Goal: Task Accomplishment & Management: Manage account settings

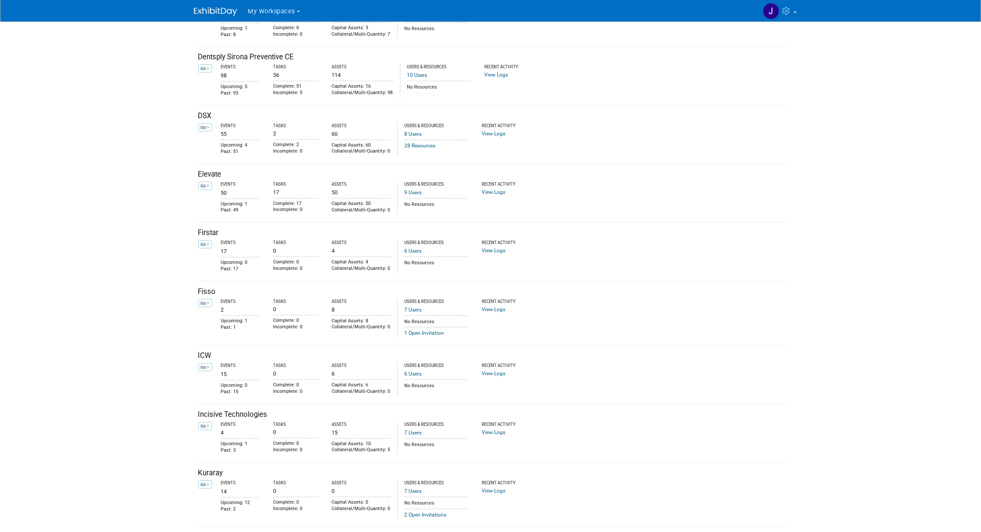
scroll to position [1223, 0]
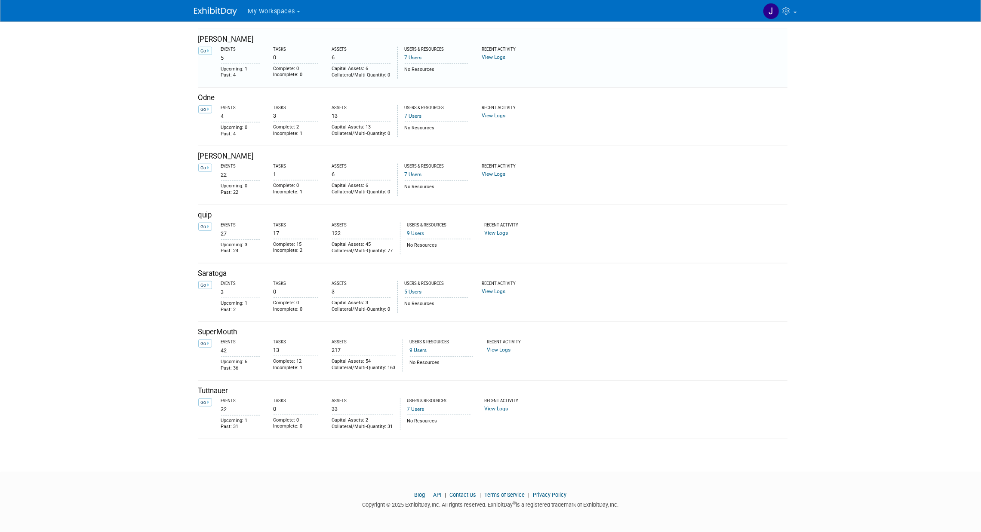
click at [208, 49] on icon at bounding box center [208, 51] width 2 height 5
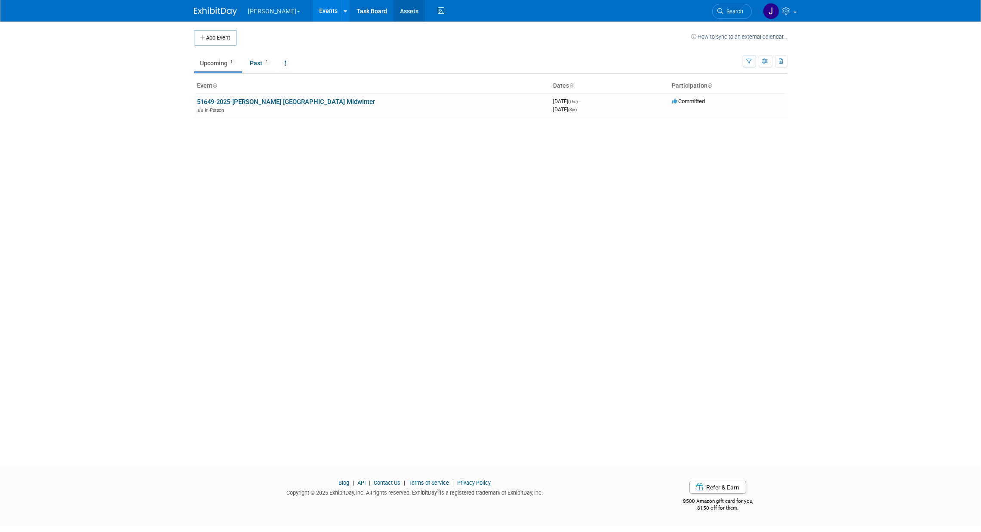
click at [394, 10] on link "Assets" at bounding box center [409, 11] width 31 height 22
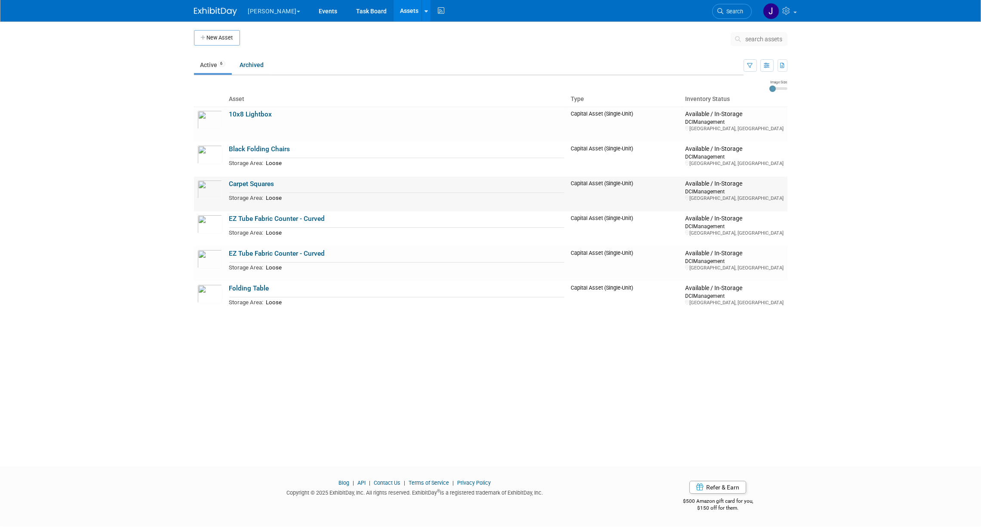
click at [256, 184] on link "Carpet Squares" at bounding box center [251, 184] width 45 height 8
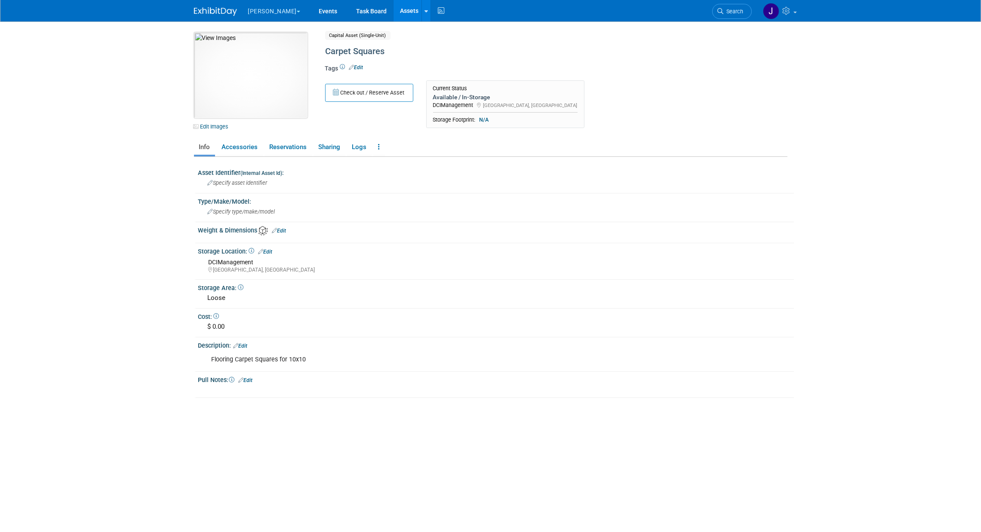
click at [267, 71] on img at bounding box center [251, 75] width 114 height 86
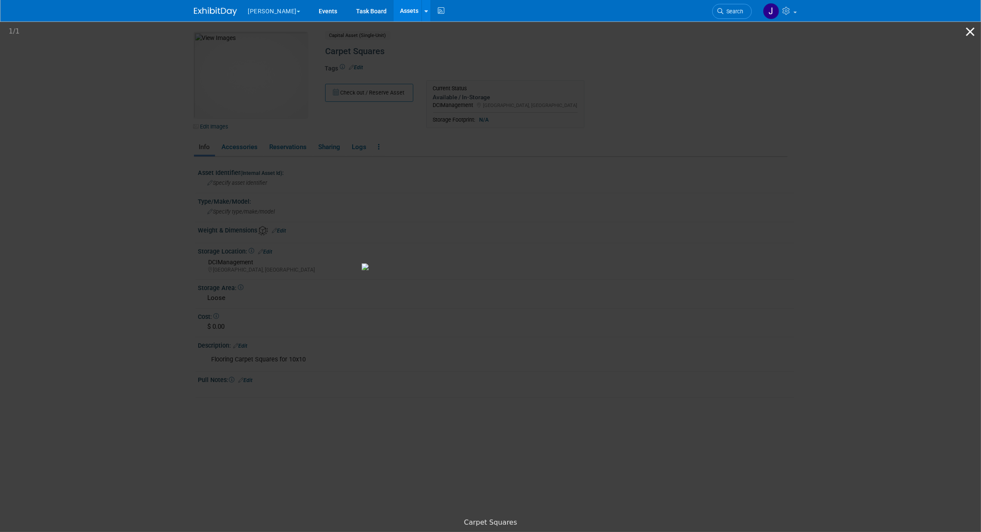
click at [969, 31] on button "Close gallery" at bounding box center [971, 32] width 22 height 20
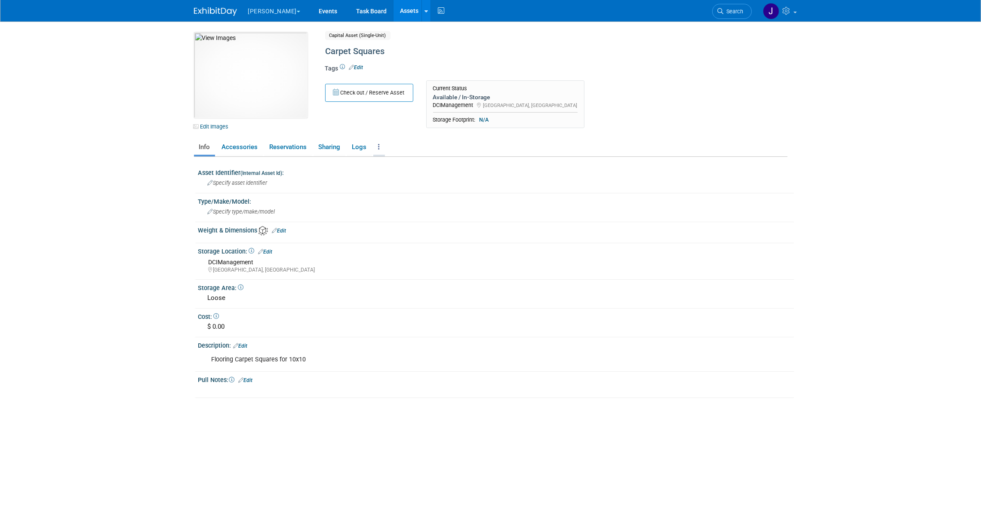
click at [377, 145] on link at bounding box center [379, 147] width 12 height 15
click at [407, 197] on link "Archive Asset" at bounding box center [410, 193] width 75 height 15
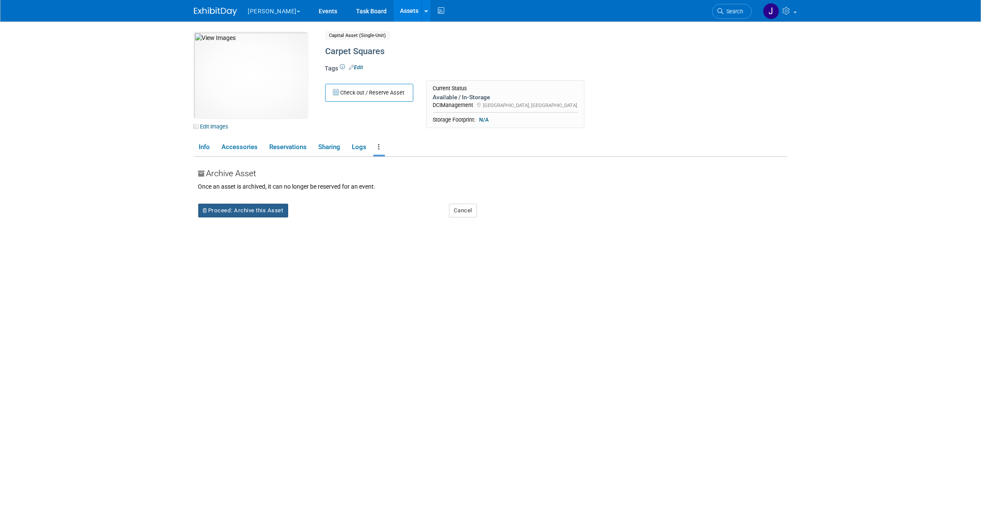
click at [273, 204] on button "Proceed: Archive this Asset" at bounding box center [243, 211] width 90 height 14
click at [316, 216] on link "Yes" at bounding box center [318, 218] width 25 height 14
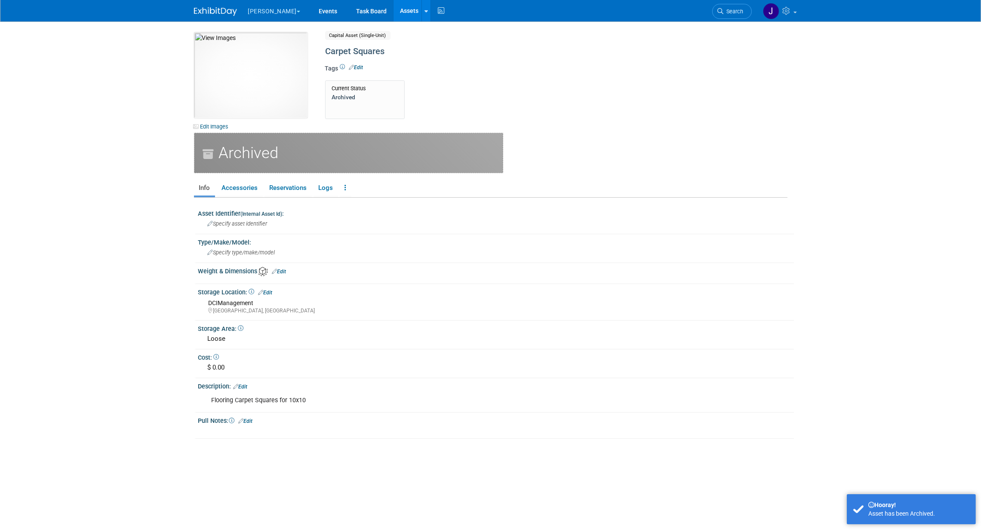
click at [394, 3] on link "Assets" at bounding box center [409, 11] width 31 height 22
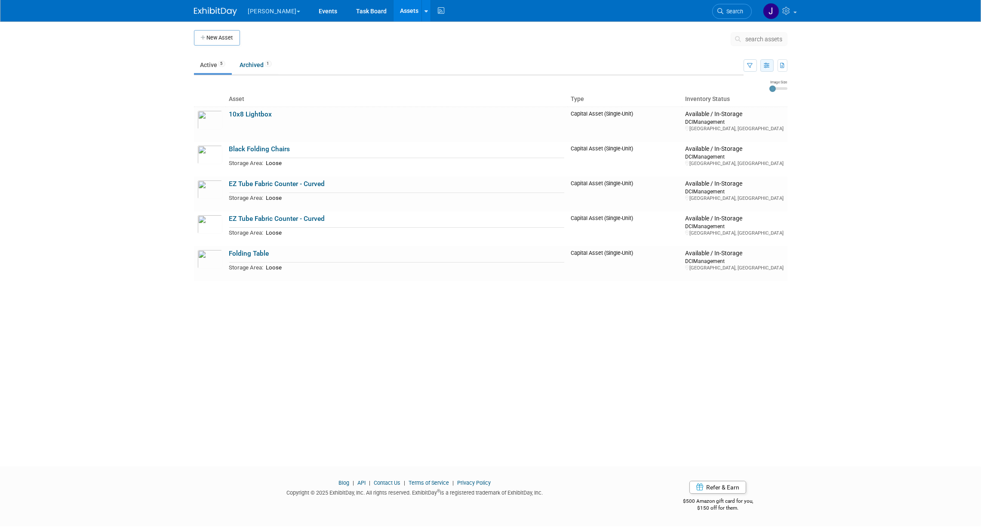
click at [769, 65] on icon "button" at bounding box center [767, 66] width 6 height 6
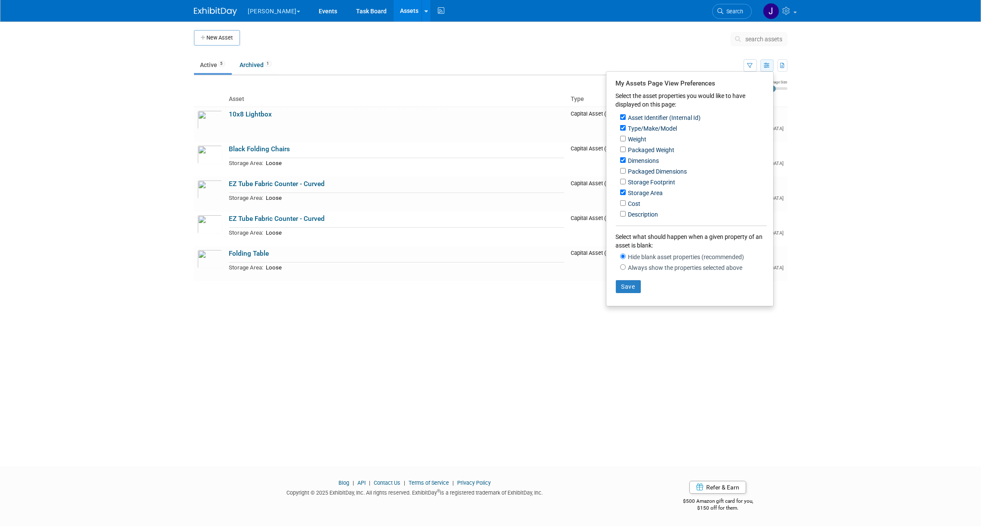
click at [769, 65] on icon "button" at bounding box center [767, 66] width 6 height 6
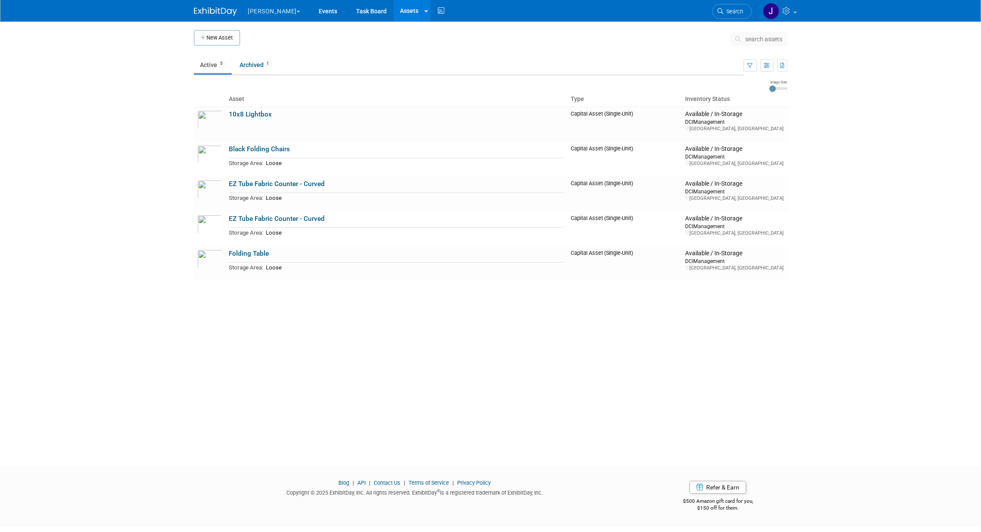
click at [612, 354] on div "New Asset search assets Choose the type of asset you'd like to create: Capital …" at bounding box center [491, 237] width 606 height 430
click at [290, 185] on link "EZ Tube Fabric Counter - Curved" at bounding box center [277, 184] width 96 height 8
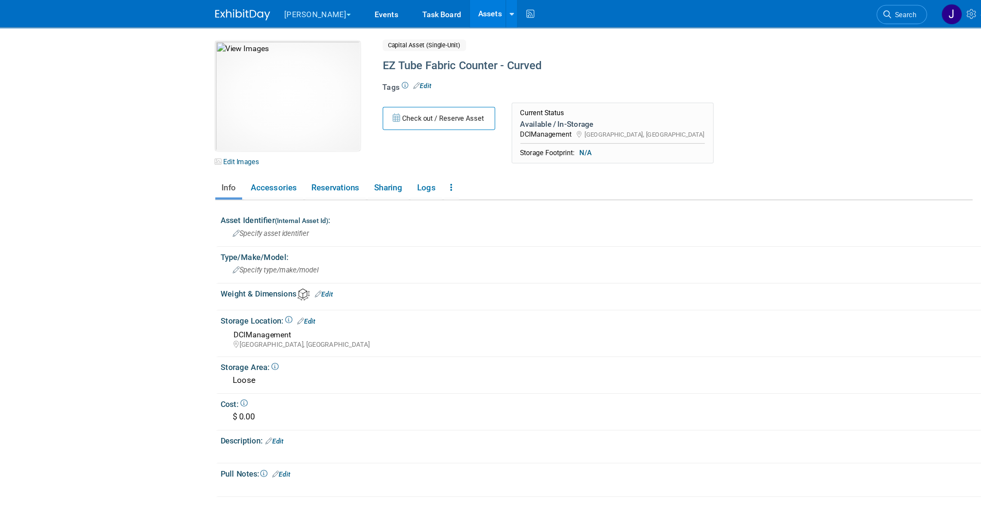
click at [394, 14] on link "Assets" at bounding box center [409, 11] width 31 height 22
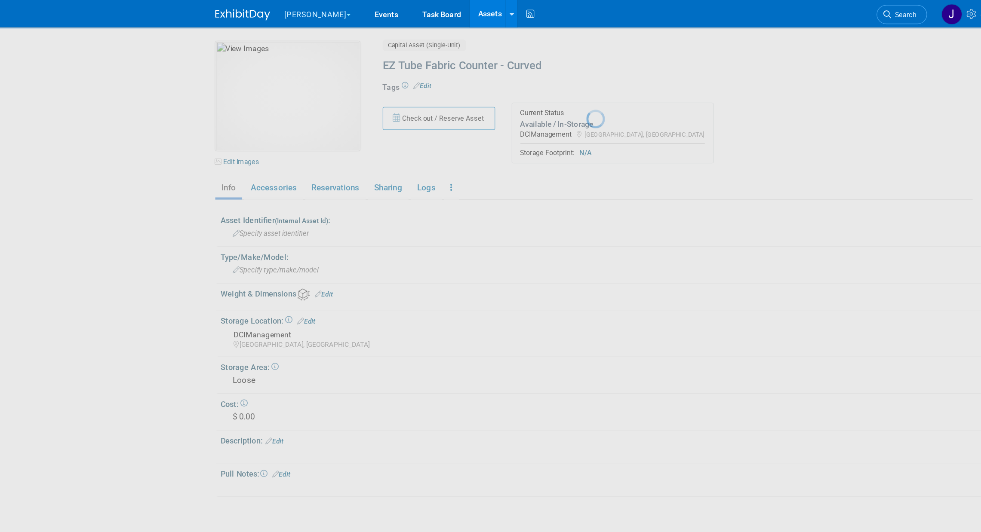
click at [394, 14] on link "Assets" at bounding box center [409, 11] width 31 height 22
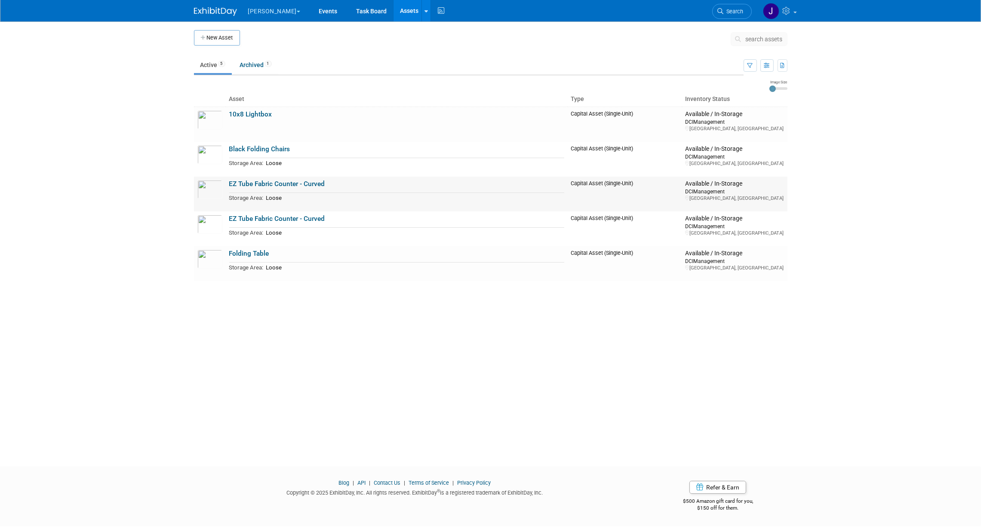
click at [289, 183] on link "EZ Tube Fabric Counter - Curved" at bounding box center [277, 184] width 96 height 8
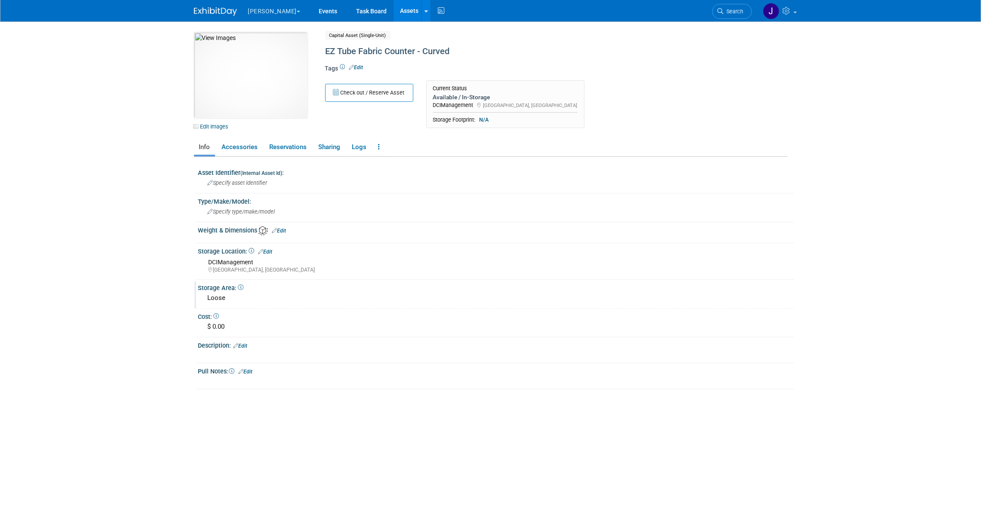
click at [227, 300] on div "Loose" at bounding box center [496, 298] width 583 height 13
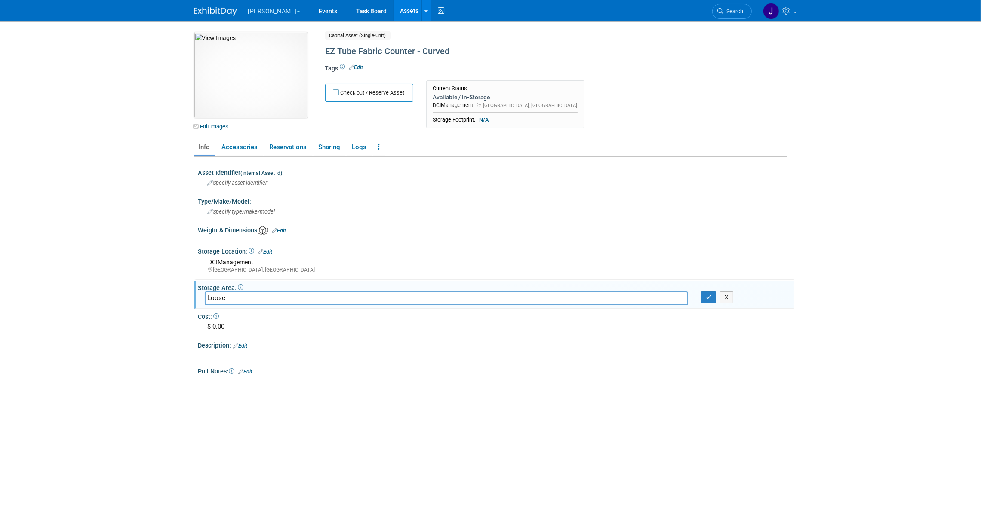
click at [227, 300] on input "Loose" at bounding box center [446, 298] width 483 height 13
type input "Nordin 4x4"
click at [707, 295] on icon "button" at bounding box center [709, 298] width 6 height 6
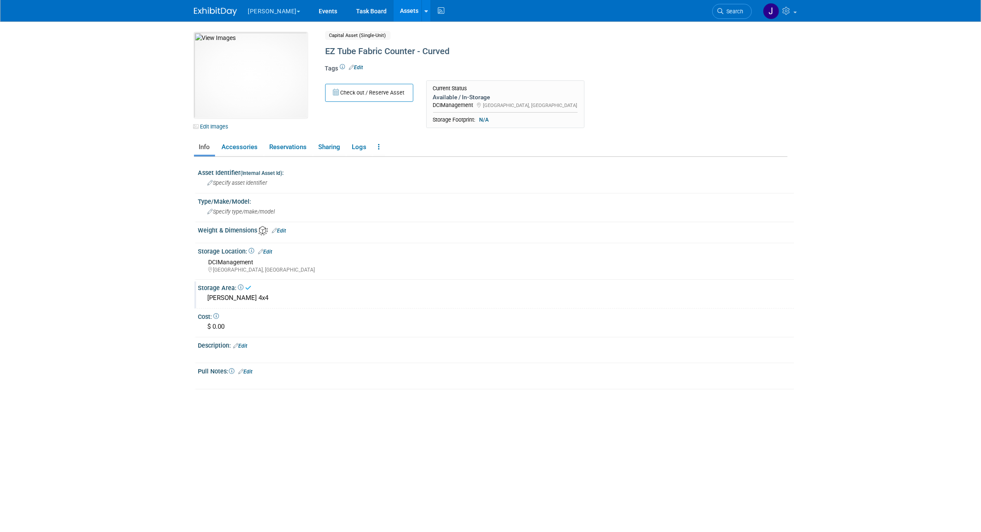
click at [240, 343] on link "Edit" at bounding box center [241, 346] width 14 height 6
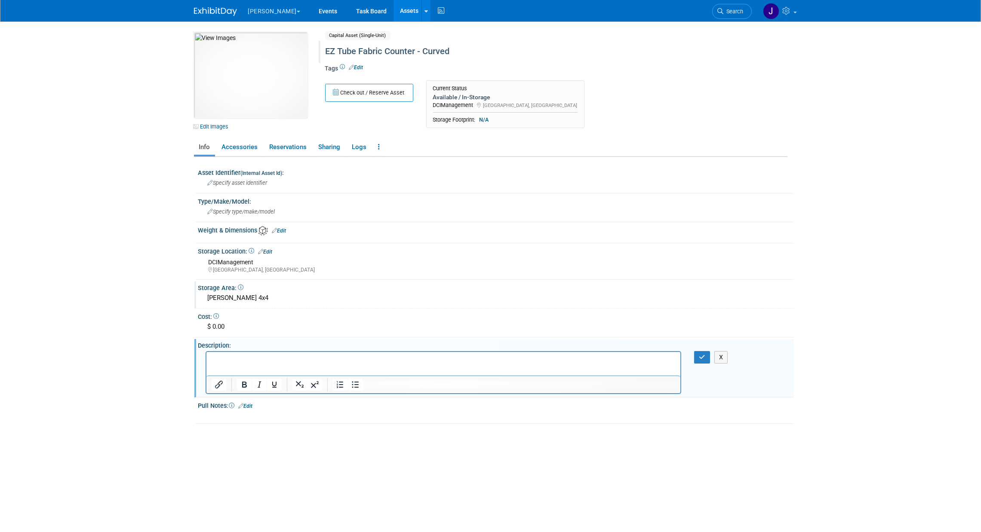
click at [399, 45] on div "EZ Tube Fabric Counter - Curved" at bounding box center [520, 51] width 394 height 15
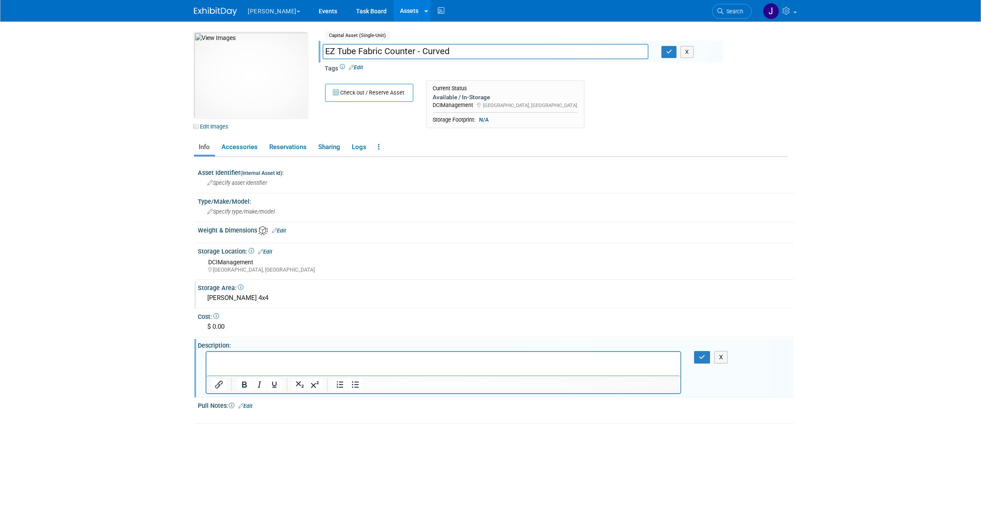
click at [399, 45] on input "EZ Tube Fabric Counter - Curved" at bounding box center [486, 51] width 326 height 15
click at [295, 354] on html at bounding box center [443, 358] width 474 height 12
paste body "Rich Text Area. Press ALT-0 for help."
click at [274, 358] on p "EZ Tube Fabric Counter - Curved" at bounding box center [443, 360] width 464 height 9
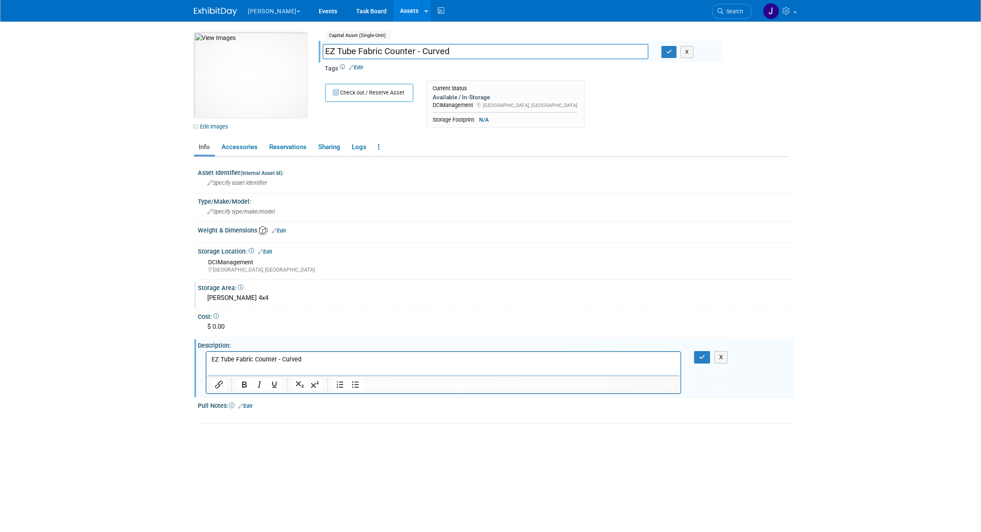
click at [518, 356] on p "EZ Tube Fabric Counter - Curved" at bounding box center [443, 360] width 464 height 9
click at [698, 357] on button "button" at bounding box center [702, 357] width 16 height 12
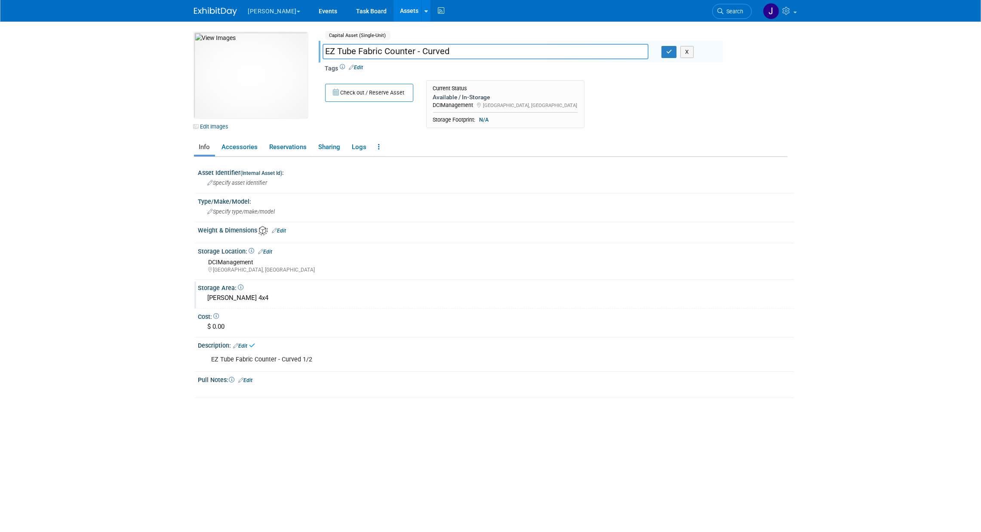
click at [314, 351] on div "EZ Tube Fabric Counter - Curved 1/2" at bounding box center [444, 359] width 476 height 17
click at [242, 343] on link "Edit" at bounding box center [241, 346] width 14 height 6
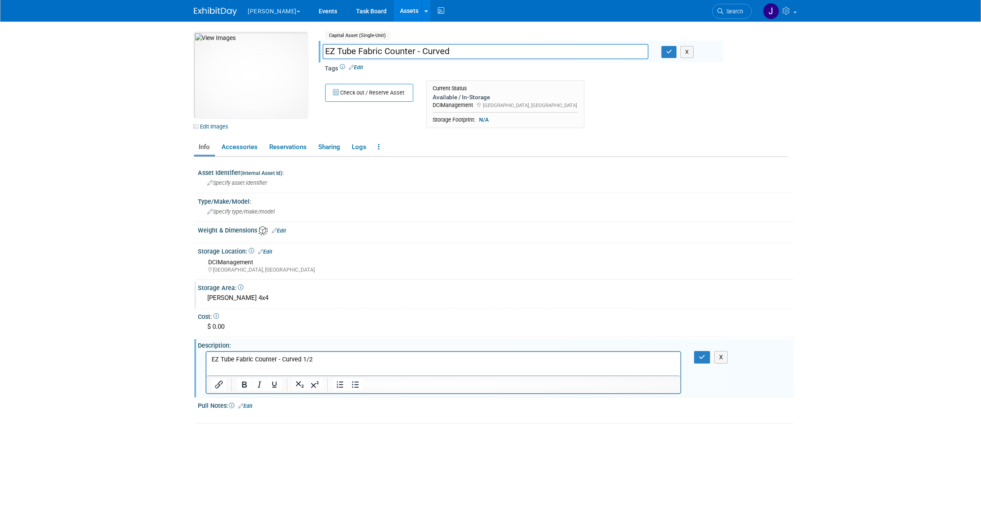
click at [310, 361] on p "EZ Tube Fabric Counter - Curved 1/2" at bounding box center [443, 360] width 464 height 9
click at [211, 360] on p "EZ Tube Fabric Counter - Curved" at bounding box center [443, 360] width 464 height 9
drag, startPoint x: 671, startPoint y: 727, endPoint x: 465, endPoint y: 365, distance: 416.6
click at [465, 364] on html "EZ Tube Fabric Counter - Curved" at bounding box center [443, 358] width 474 height 12
click at [429, 362] on p "EZ Tube Fabric Counter - Curved" at bounding box center [443, 360] width 464 height 9
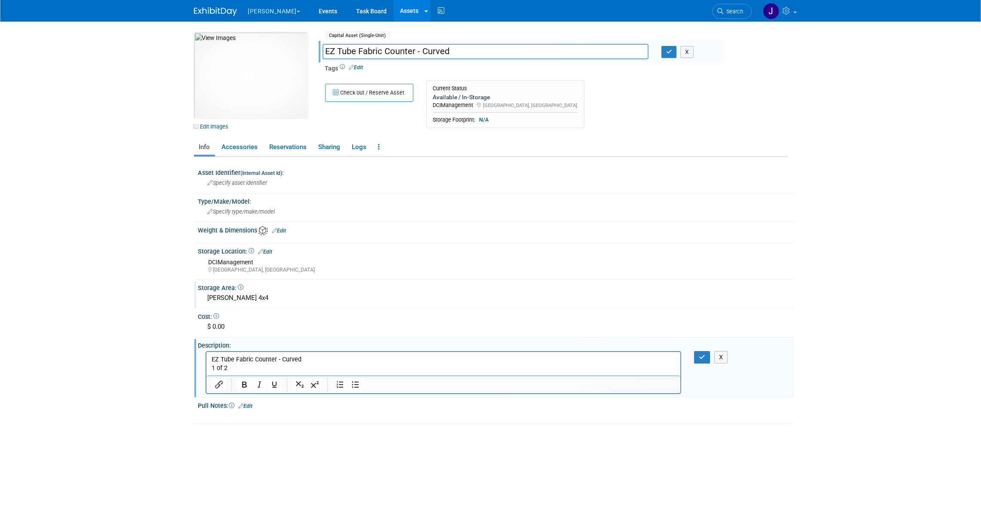
click at [705, 362] on div "EZ Tube Fabric Counter - Curved 1/2 X" at bounding box center [496, 372] width 596 height 46
click at [703, 354] on icon "button" at bounding box center [702, 357] width 6 height 6
click at [703, 351] on div "EZ Tube Fabric Counter - Curved 1/2 X" at bounding box center [496, 372] width 596 height 46
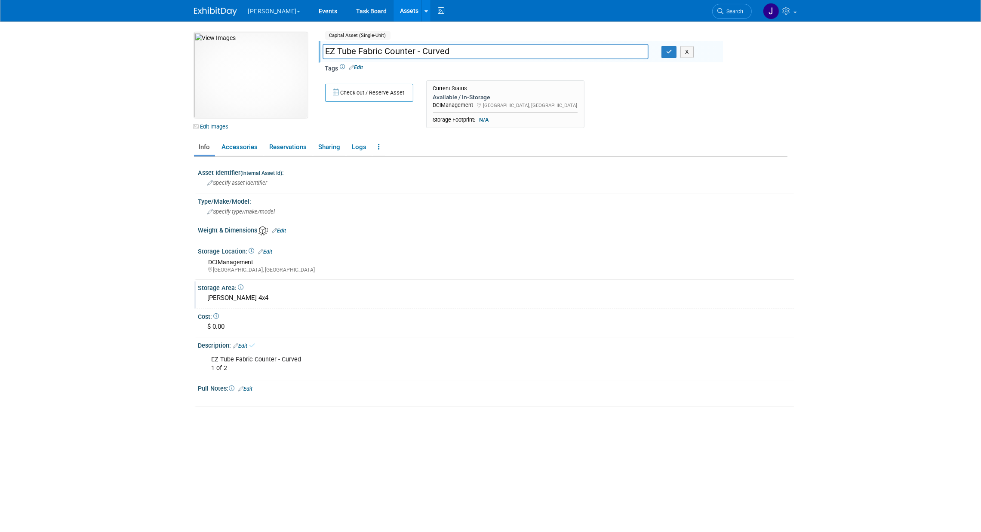
click at [394, 15] on link "Assets" at bounding box center [409, 11] width 31 height 22
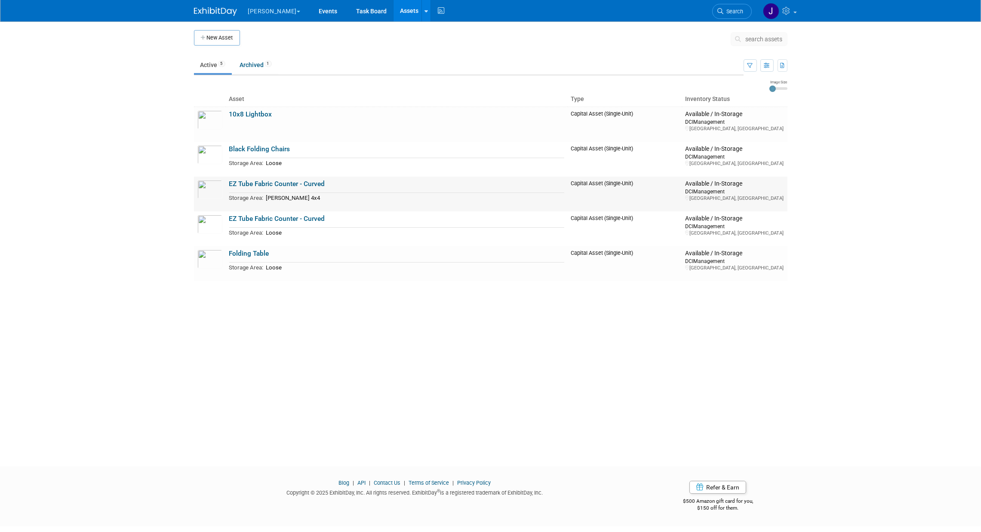
click at [309, 184] on link "EZ Tube Fabric Counter - Curved" at bounding box center [277, 184] width 96 height 8
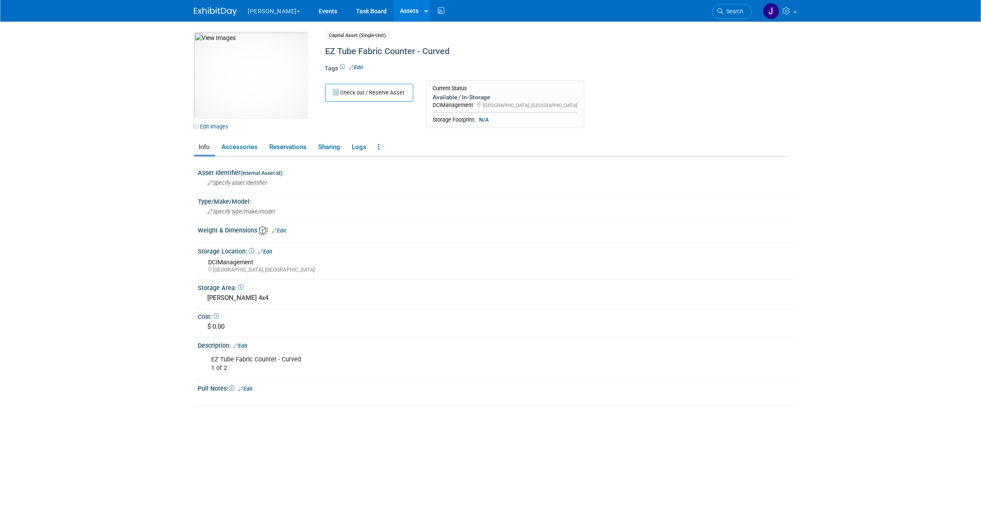
click at [225, 366] on div "EZ Tube Fabric Counter - Curved 1 of 2" at bounding box center [444, 364] width 476 height 26
copy div "1 of 2"
click at [450, 57] on div "EZ Tube Fabric Counter - Curved" at bounding box center [520, 51] width 394 height 15
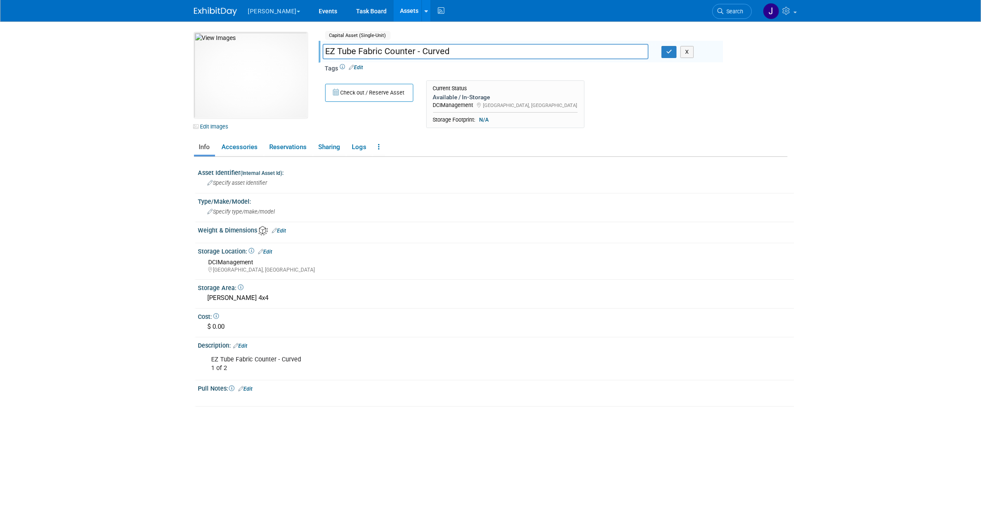
click at [323, 47] on input "EZ Tube Fabric Counter - Curved" at bounding box center [486, 51] width 326 height 15
type input "1 of 2 EZ Tube Fabric Counter - Curved"
click at [669, 54] on icon "button" at bounding box center [669, 52] width 6 height 6
click at [394, 5] on link "Assets" at bounding box center [409, 11] width 31 height 22
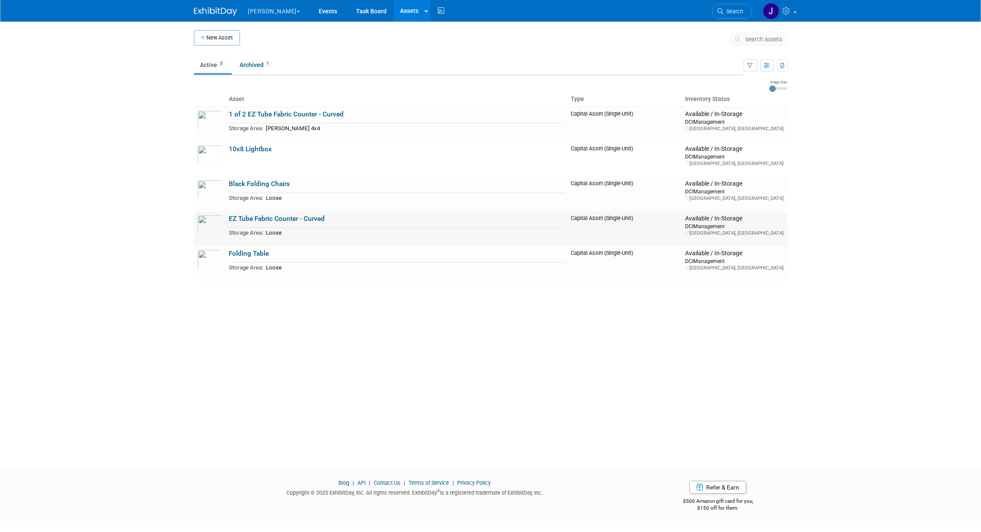
click at [291, 217] on link "EZ Tube Fabric Counter - Curved" at bounding box center [277, 219] width 96 height 8
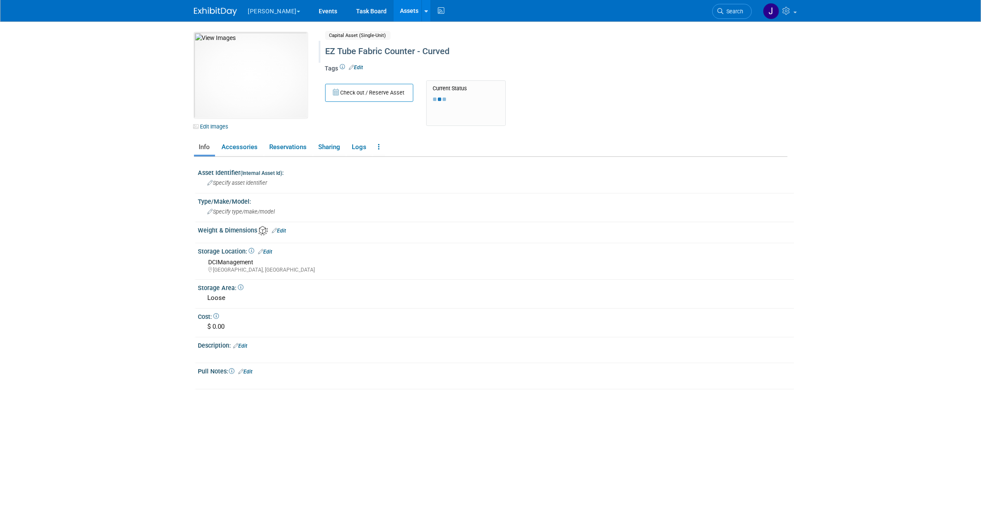
click at [326, 52] on div "EZ Tube Fabric Counter - Curved" at bounding box center [520, 51] width 394 height 15
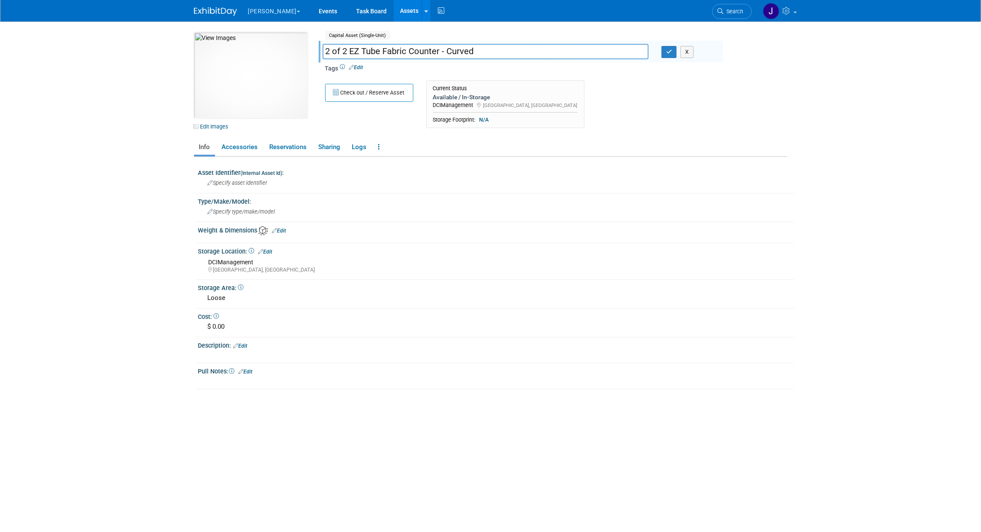
click at [567, 54] on input "2 of 2 EZ Tube Fabric Counter - Curved" at bounding box center [486, 51] width 326 height 15
type input "2 of 2 EZ Tube Fabric Counter - Curved"
click at [667, 57] on button "button" at bounding box center [668, 52] width 15 height 12
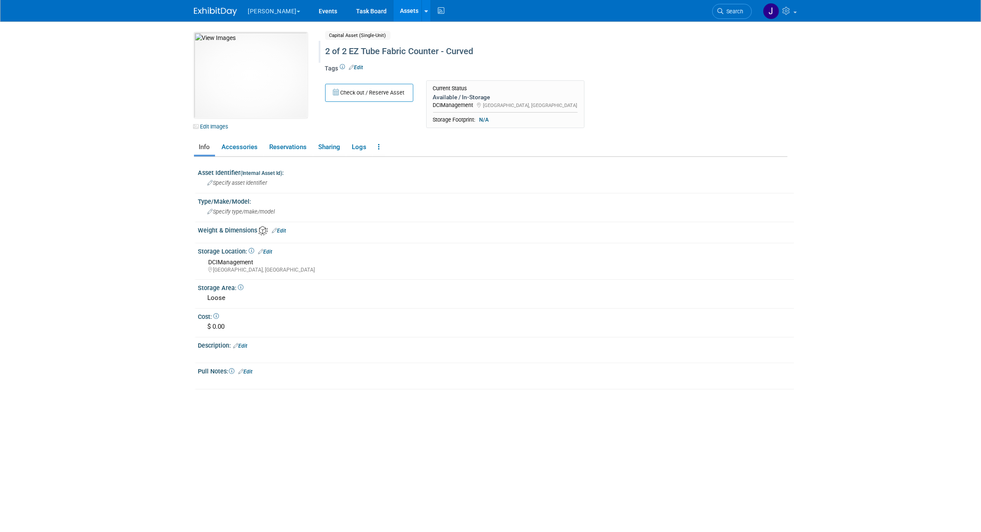
click at [245, 343] on link "Edit" at bounding box center [241, 346] width 14 height 6
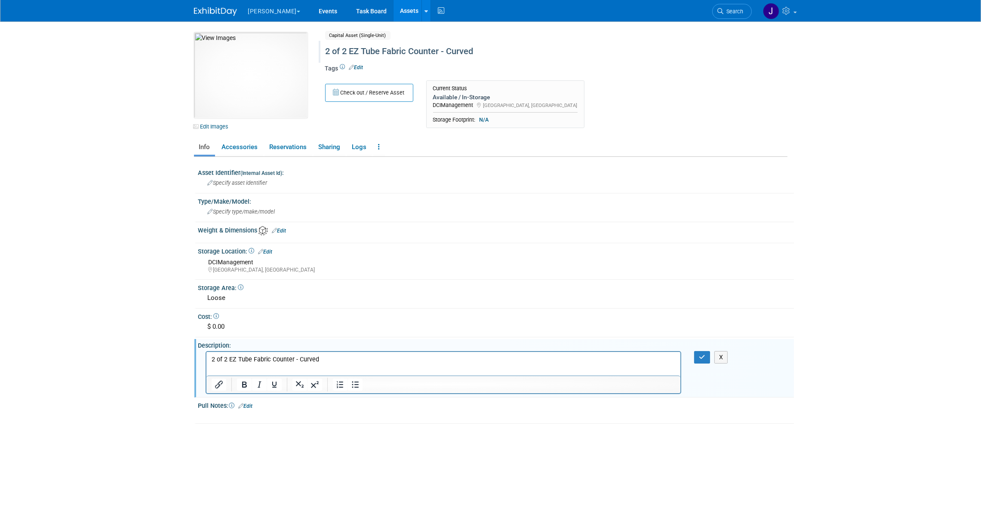
click at [365, 362] on p "2 of 2 EZ Tube Fabric Counter - Curved" at bounding box center [443, 360] width 464 height 9
click at [704, 349] on div "X" at bounding box center [495, 351] width 585 height 4
click at [704, 356] on icon "button" at bounding box center [702, 357] width 6 height 6
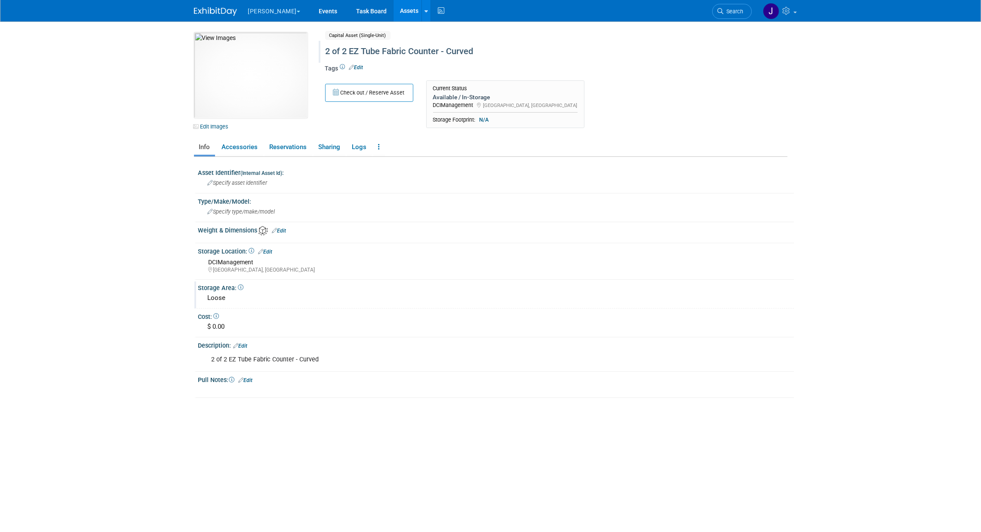
click at [222, 295] on div "Loose" at bounding box center [496, 298] width 583 height 13
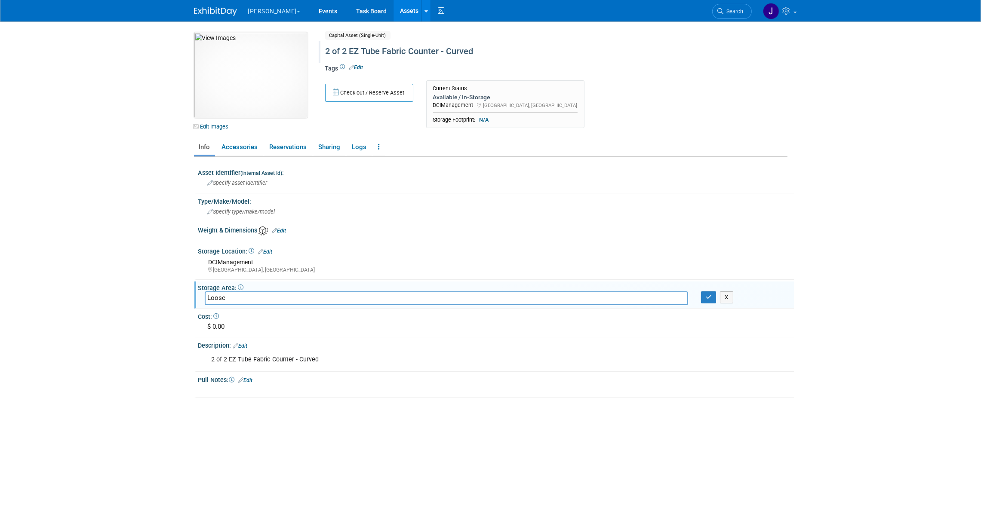
click at [222, 295] on input "Loose" at bounding box center [446, 298] width 483 height 13
type input "Nordin 4x4"
click at [710, 295] on icon "button" at bounding box center [709, 298] width 6 height 6
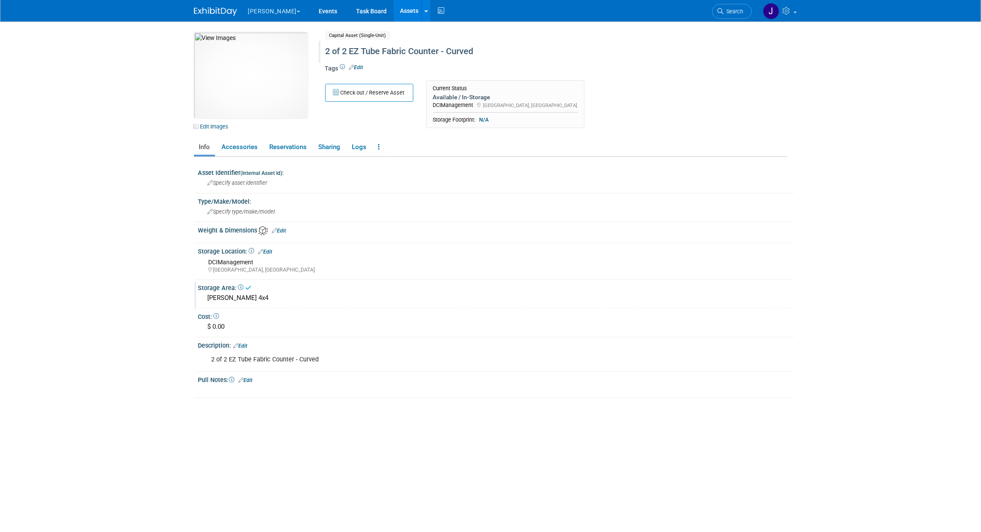
click at [394, 14] on link "Assets" at bounding box center [409, 11] width 31 height 22
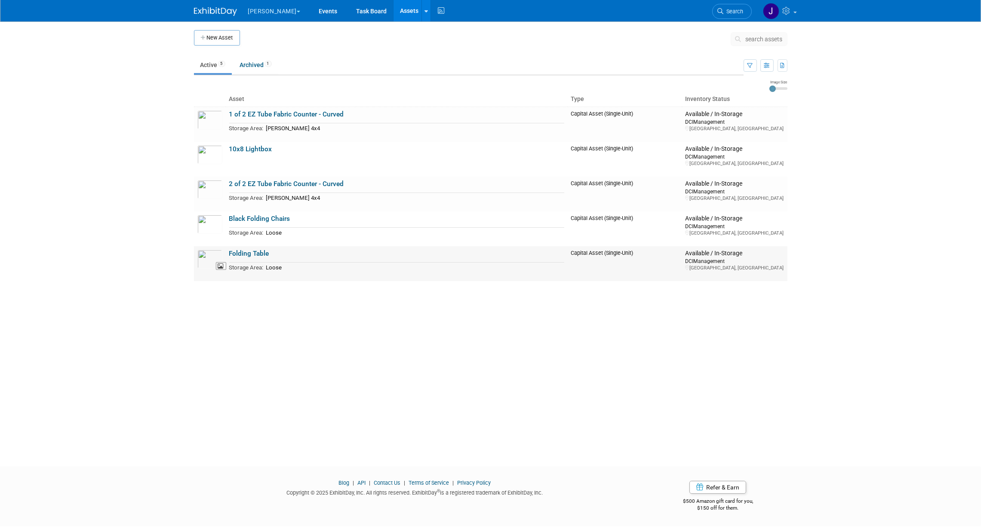
click at [211, 267] on img at bounding box center [209, 259] width 25 height 19
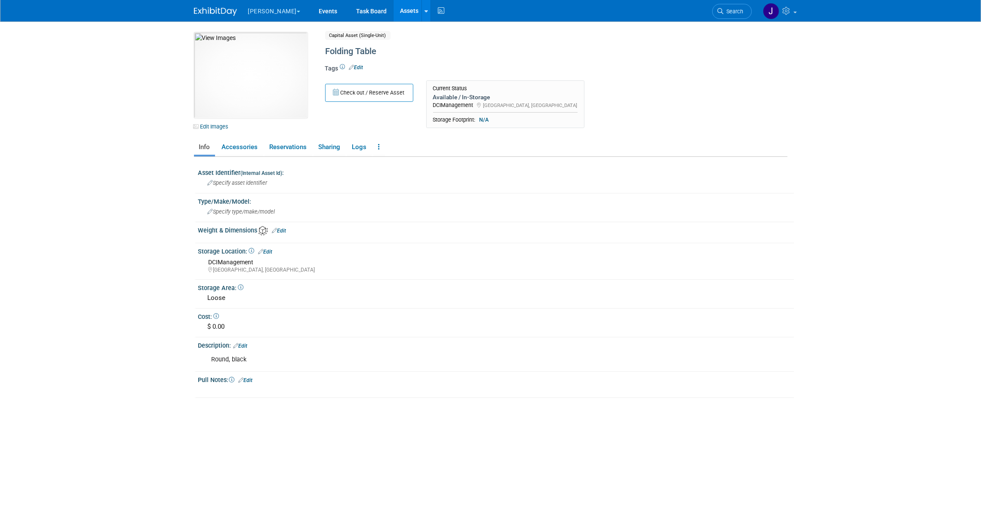
click at [394, 8] on link "Assets" at bounding box center [409, 11] width 31 height 22
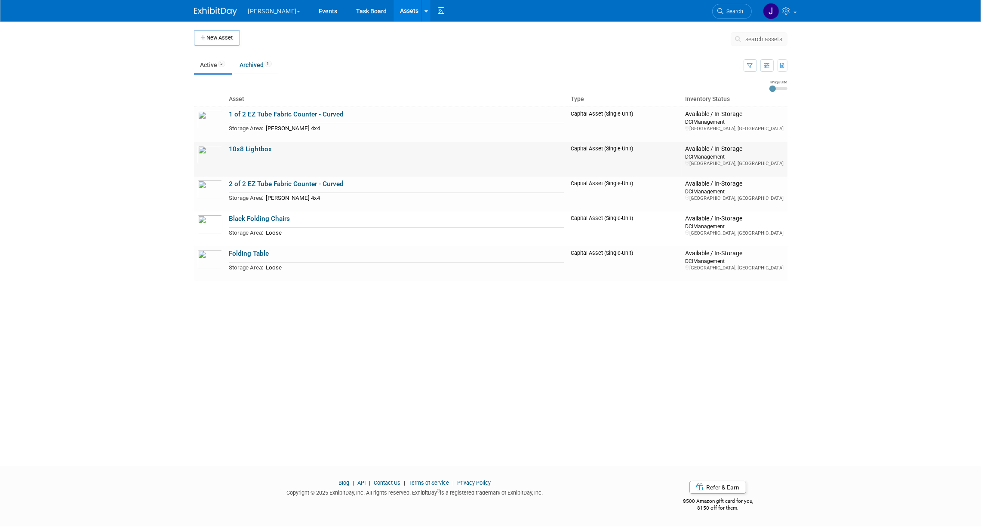
click at [260, 150] on link "10x8 Lightbox" at bounding box center [250, 149] width 43 height 8
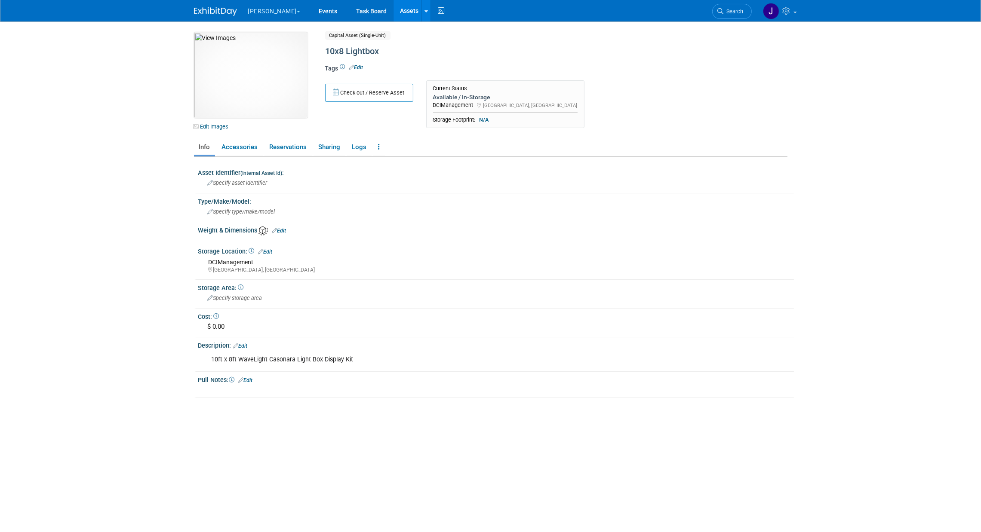
click at [394, 14] on link "Assets" at bounding box center [409, 11] width 31 height 22
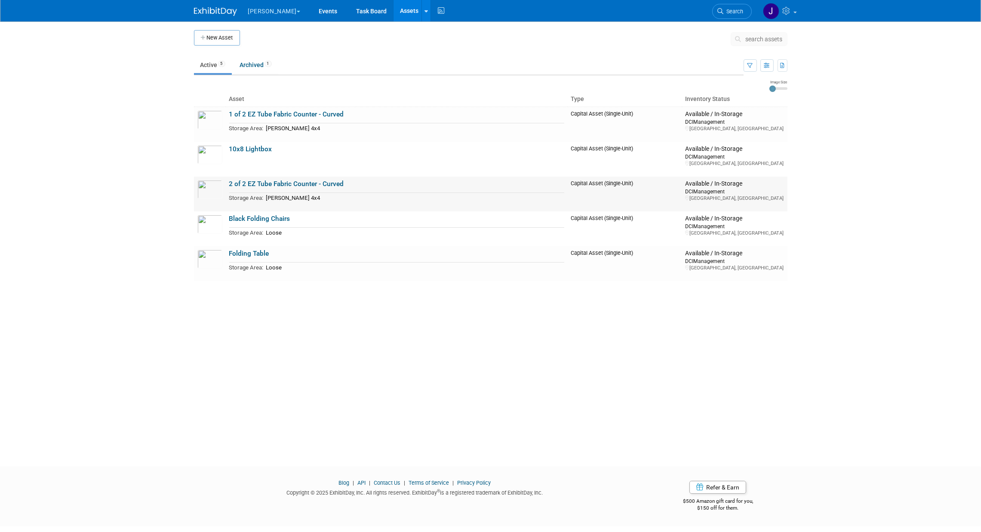
click at [290, 181] on link "2 of 2 EZ Tube Fabric Counter - Curved" at bounding box center [286, 184] width 115 height 8
click at [262, 109] on td "1 of 2 EZ Tube Fabric Counter - Curved Storage Area: Nordin 4x4" at bounding box center [397, 124] width 342 height 35
click at [265, 111] on link "1 of 2 EZ Tube Fabric Counter - Curved" at bounding box center [286, 115] width 115 height 8
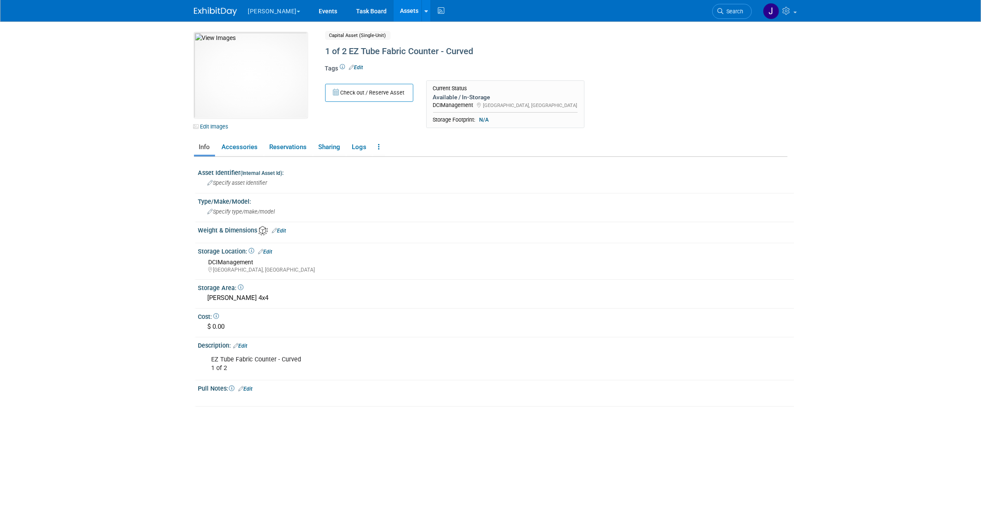
click at [394, 11] on link "Assets" at bounding box center [409, 11] width 31 height 22
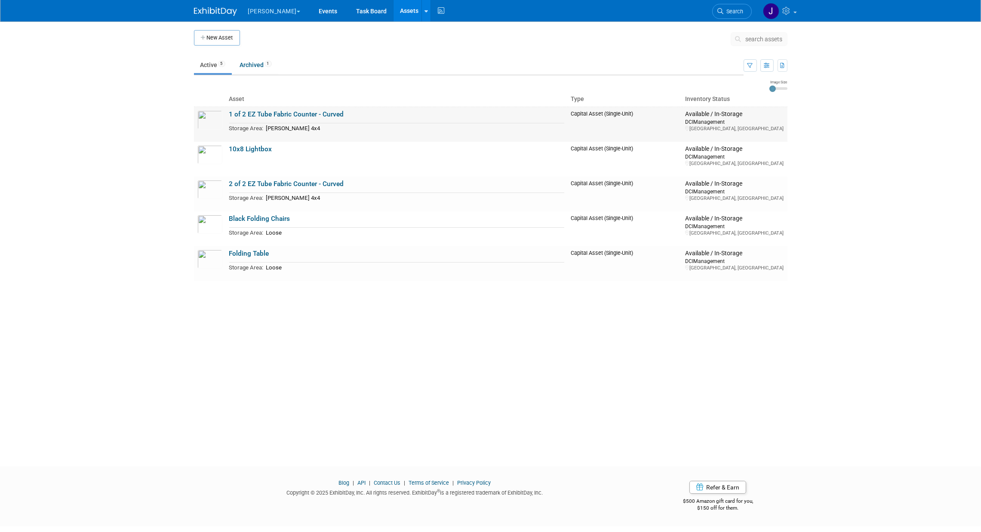
click at [295, 111] on link "1 of 2 EZ Tube Fabric Counter - Curved" at bounding box center [286, 115] width 115 height 8
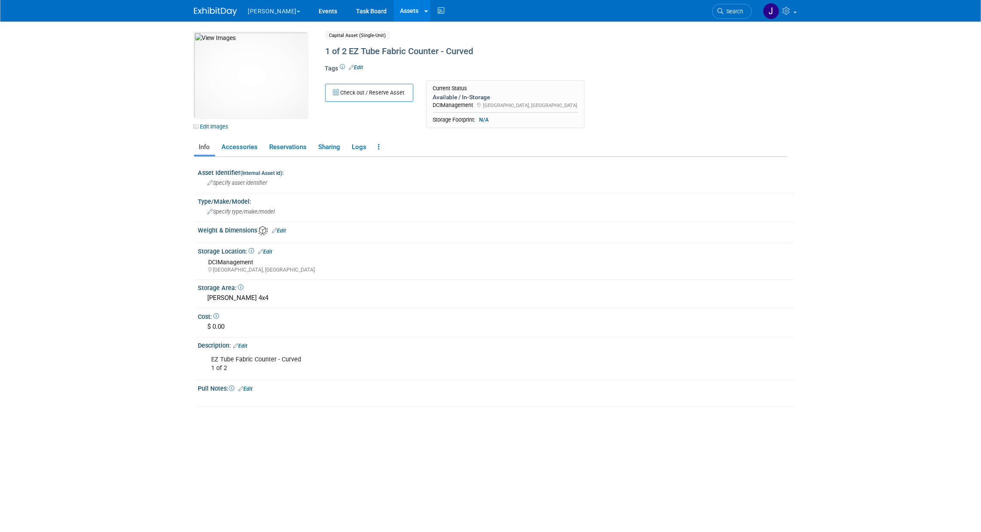
click at [394, 18] on link "Assets" at bounding box center [409, 11] width 31 height 22
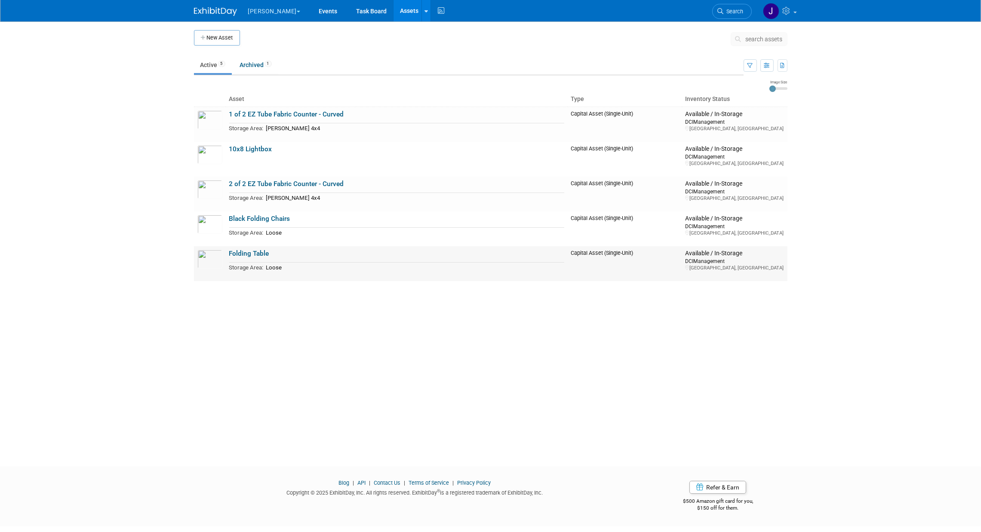
click at [249, 255] on link "Folding Table" at bounding box center [249, 254] width 40 height 8
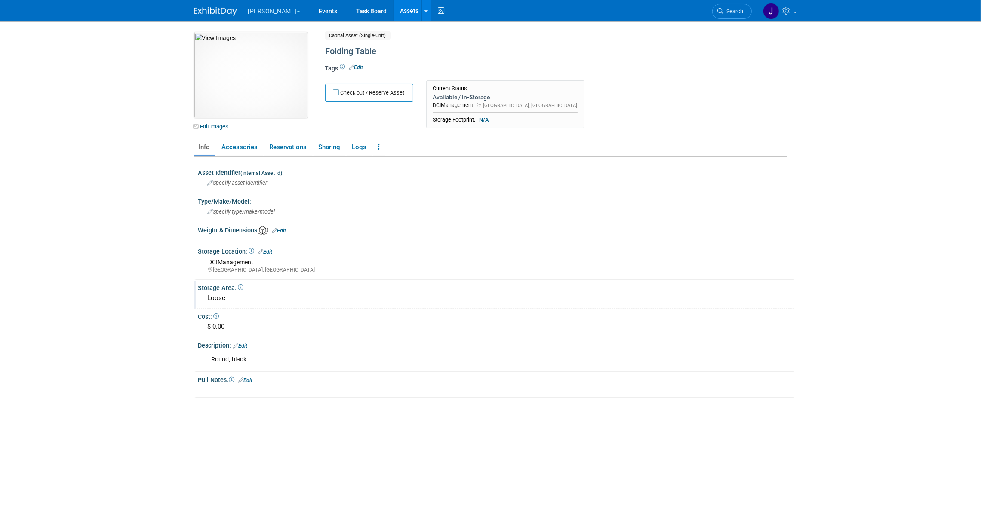
click at [228, 292] on div "Loose" at bounding box center [496, 298] width 583 height 13
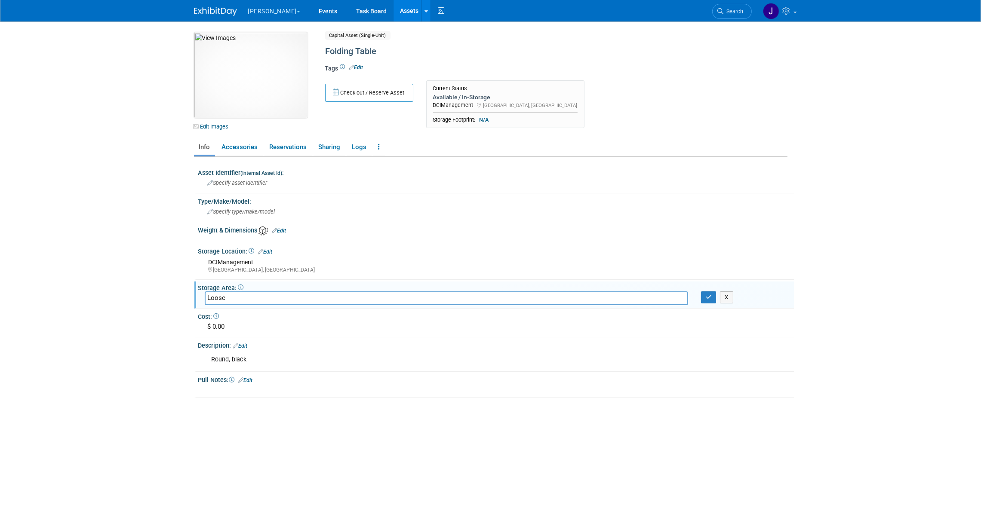
click at [394, 9] on link "Assets" at bounding box center [409, 11] width 31 height 22
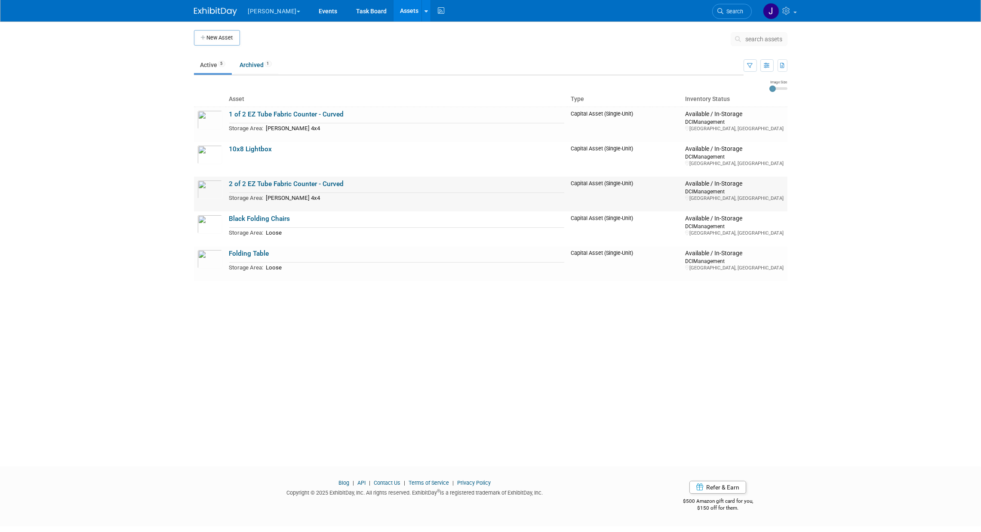
click at [267, 186] on link "2 of 2 EZ Tube Fabric Counter - Curved" at bounding box center [286, 184] width 115 height 8
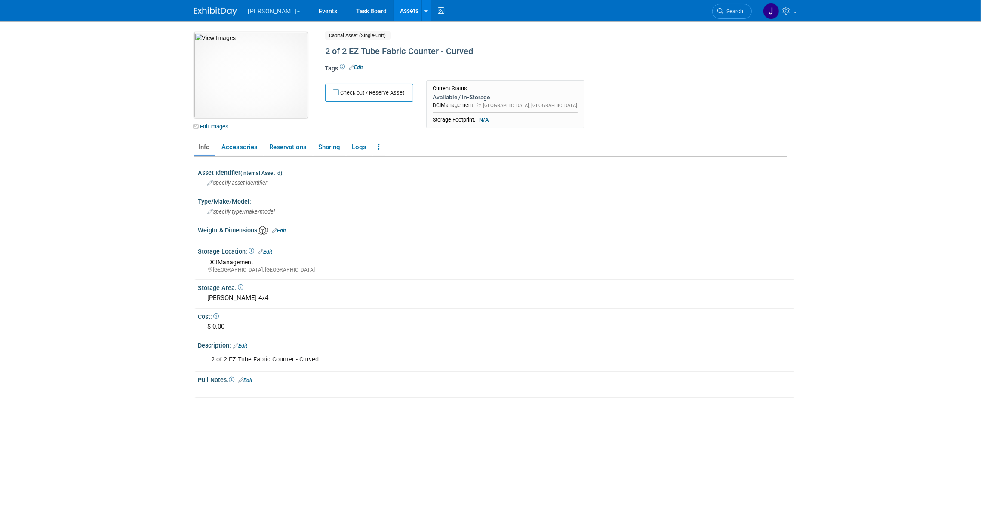
click at [254, 69] on img at bounding box center [251, 75] width 114 height 86
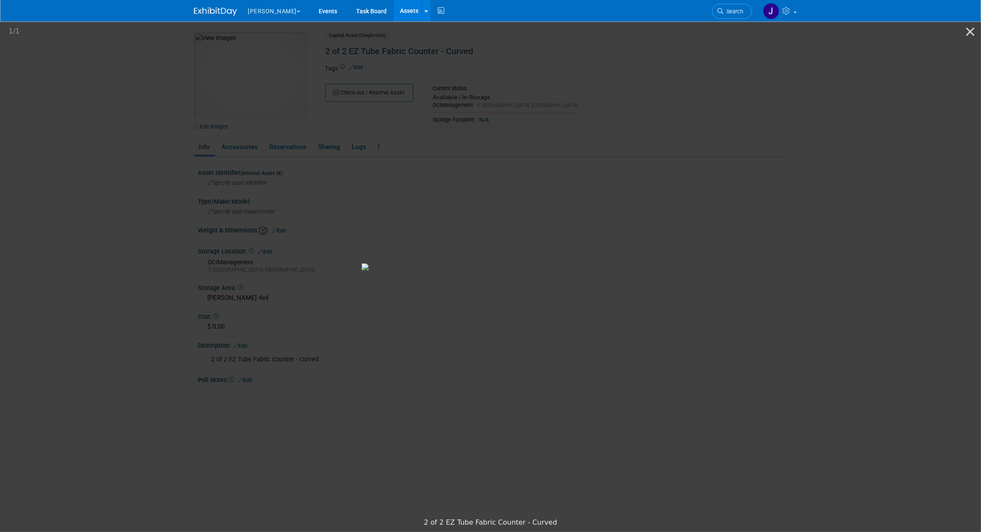
click at [362, 264] on img at bounding box center [491, 267] width 258 height 7
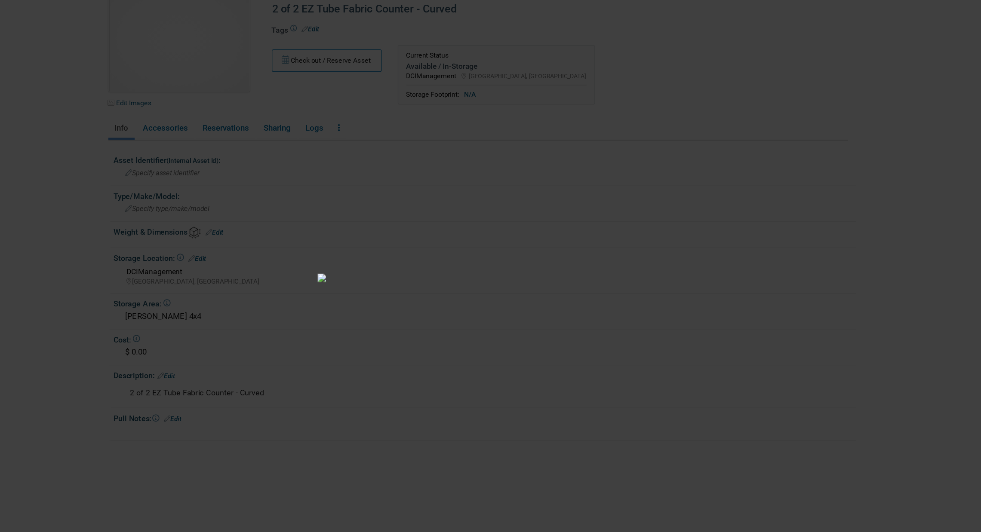
scroll to position [0, 0]
click at [620, 264] on img at bounding box center [491, 267] width 258 height 7
click at [765, 196] on picture at bounding box center [490, 267] width 981 height 494
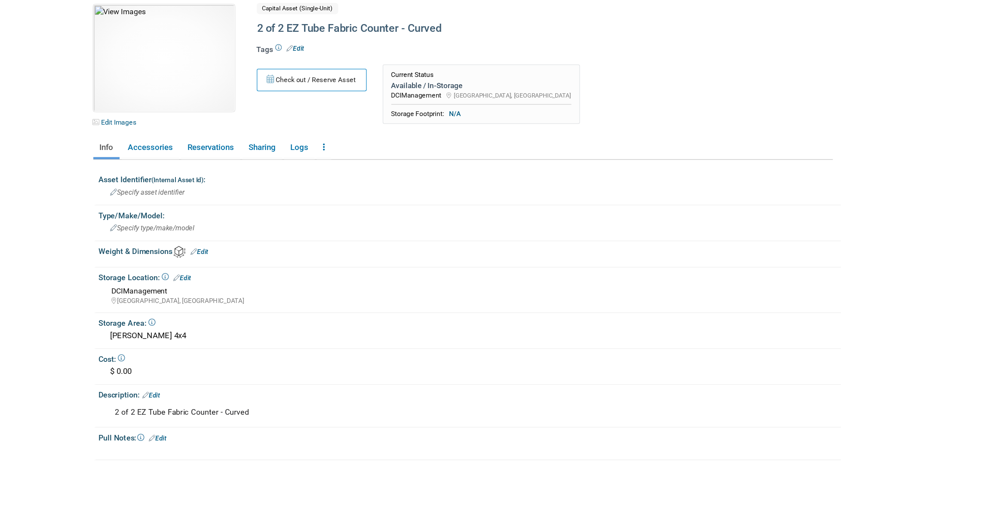
scroll to position [0, 0]
click at [765, 196] on picture at bounding box center [490, 267] width 981 height 494
click at [522, 450] on div "10048085-10715836-3a373817-8bf4-4d90-ac29-dc76c01fc389.jpg Edit Images Capital …" at bounding box center [491, 276] width 594 height 489
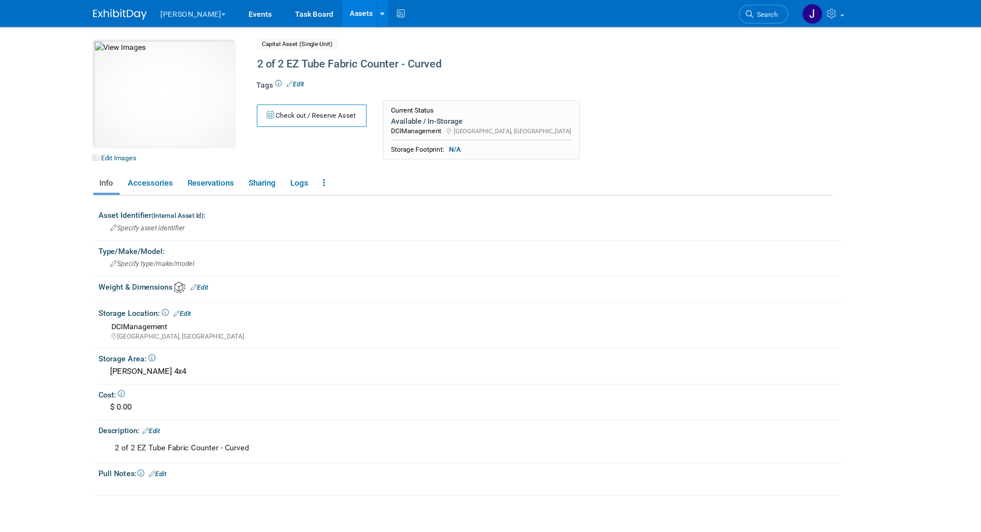
click at [394, 11] on link "Assets" at bounding box center [409, 11] width 31 height 22
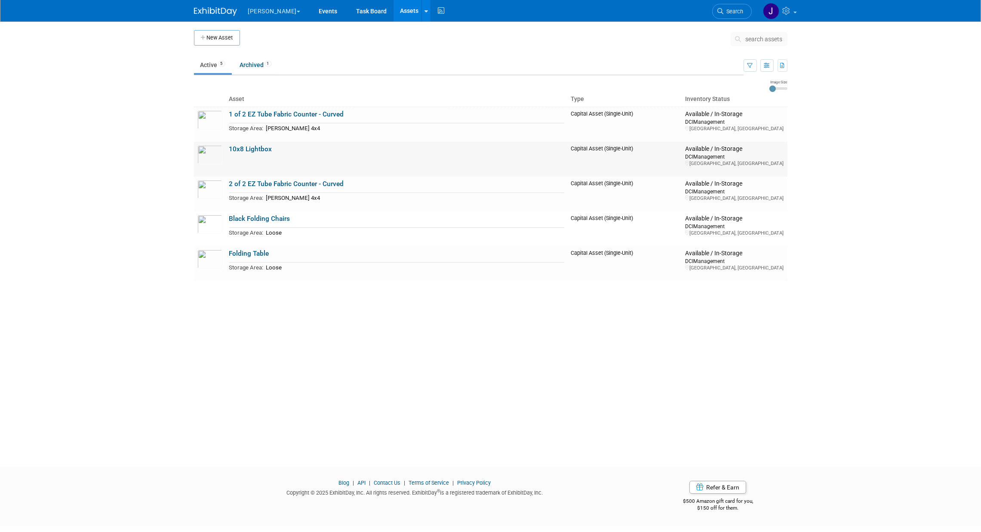
click at [258, 150] on link "10x8 Lightbox" at bounding box center [250, 149] width 43 height 8
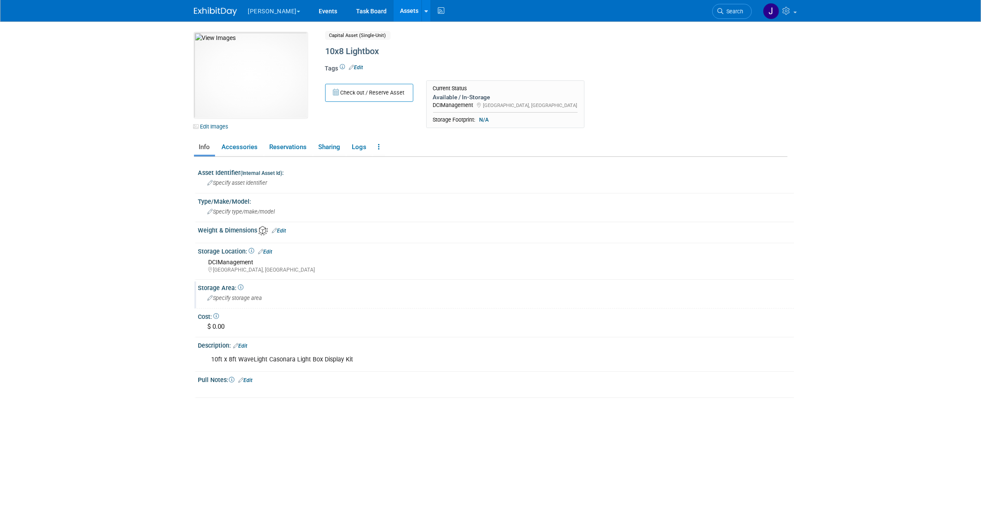
click at [235, 295] on span "Specify storage area" at bounding box center [235, 298] width 55 height 6
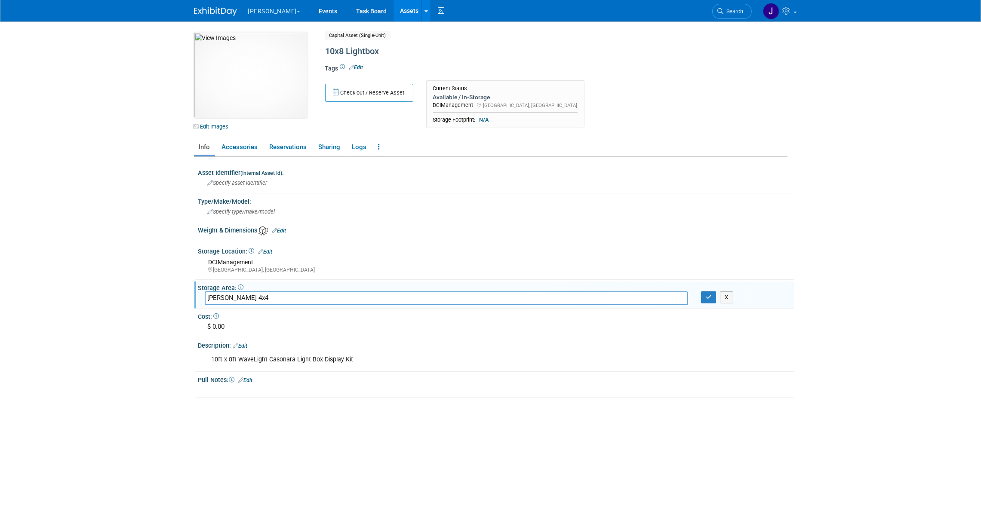
click at [238, 292] on input "[PERSON_NAME] 4x4" at bounding box center [446, 298] width 483 height 13
type input "[PERSON_NAME] 4x4"
click at [706, 295] on icon "button" at bounding box center [709, 298] width 6 height 6
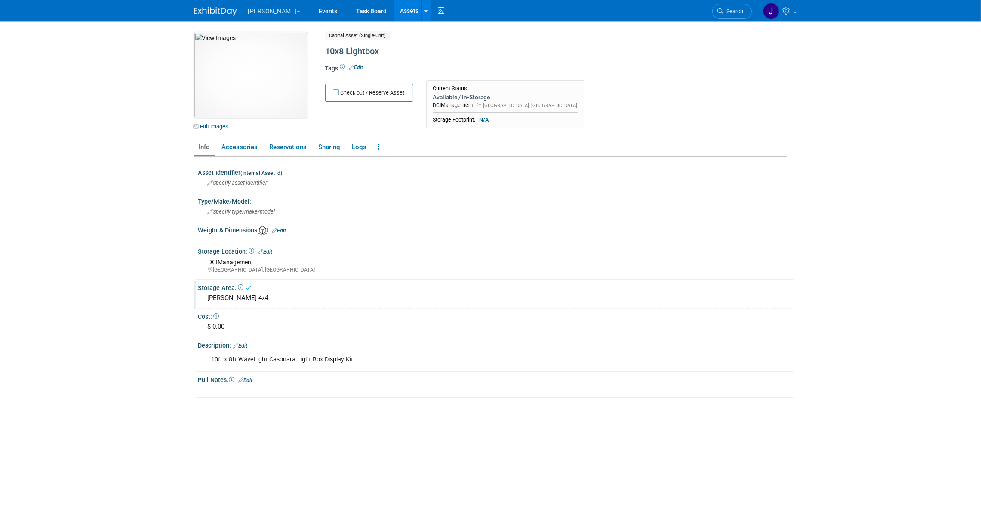
click at [394, 3] on link "Assets" at bounding box center [409, 11] width 31 height 22
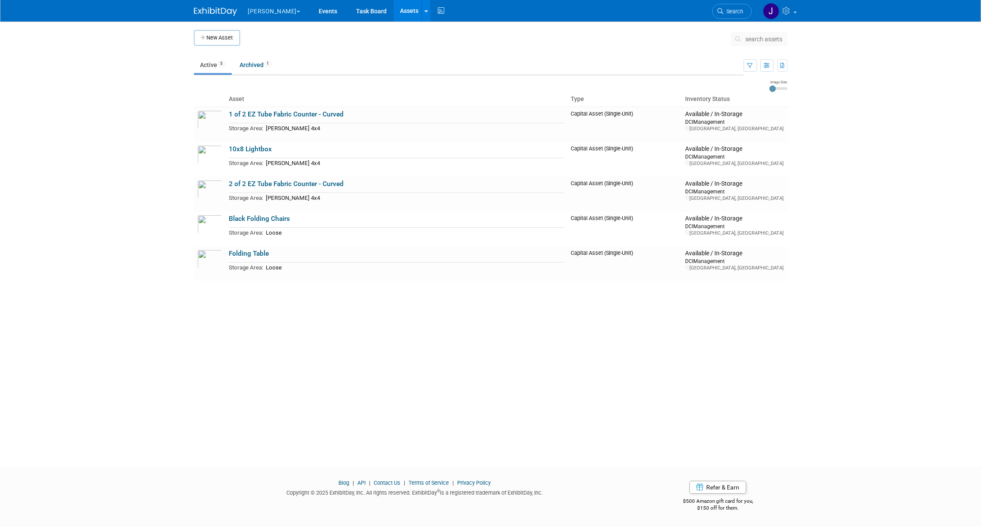
click at [346, 54] on div "New Asset search assets Choose the type of asset you'd like to create: Capital …" at bounding box center [491, 155] width 594 height 251
click at [273, 221] on link "Black Folding Chairs" at bounding box center [259, 219] width 61 height 8
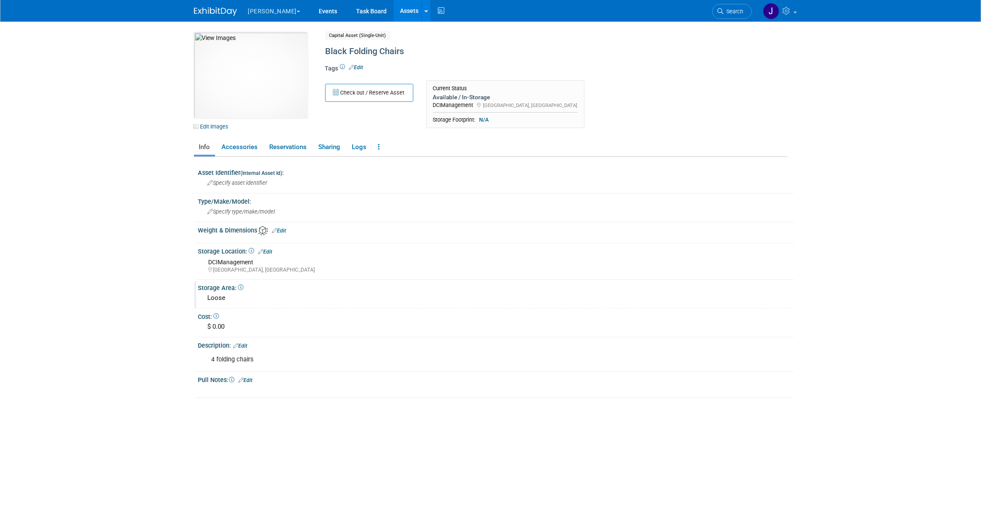
click at [221, 296] on div "Loose" at bounding box center [496, 298] width 583 height 13
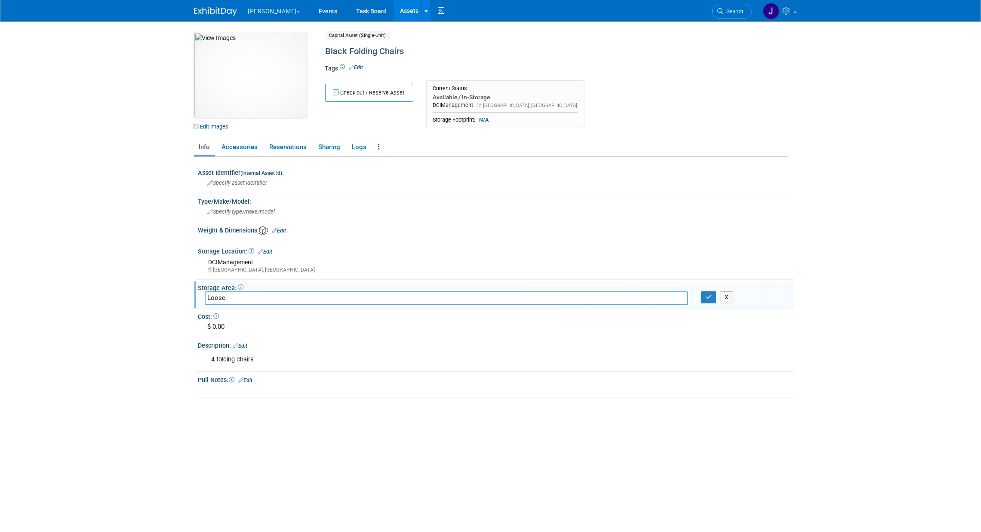
click at [221, 296] on input "Loose" at bounding box center [446, 298] width 483 height 13
type input "[PERSON_NAME] 4x4"
click at [715, 296] on button "button" at bounding box center [708, 298] width 15 height 12
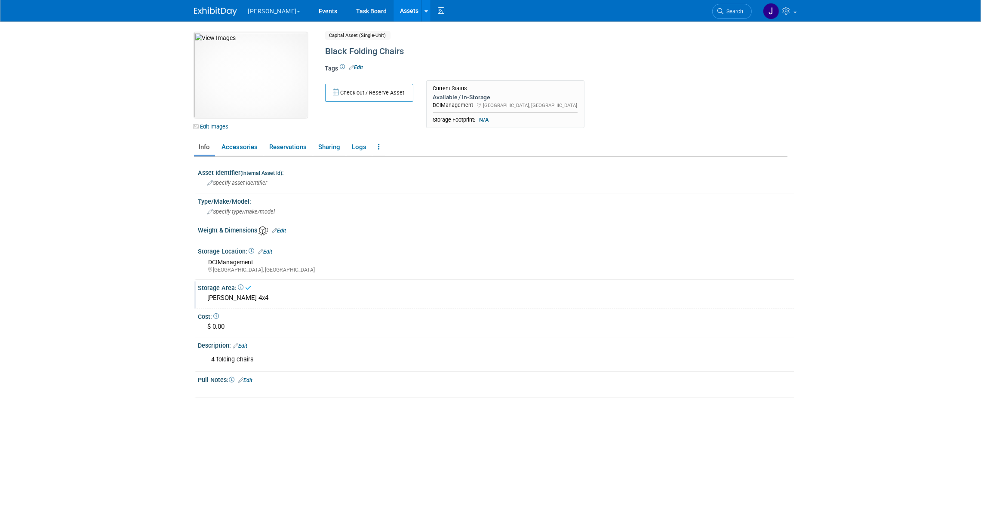
click at [394, 13] on link "Assets" at bounding box center [409, 11] width 31 height 22
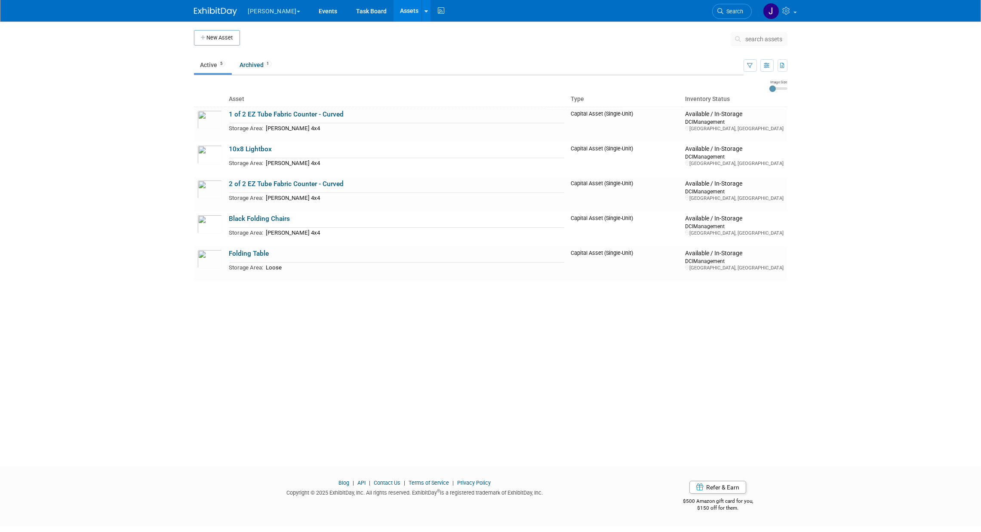
click at [357, 71] on ul "Active 5 Archived 1" at bounding box center [469, 65] width 550 height 19
click at [255, 250] on link "Folding Table" at bounding box center [249, 254] width 40 height 8
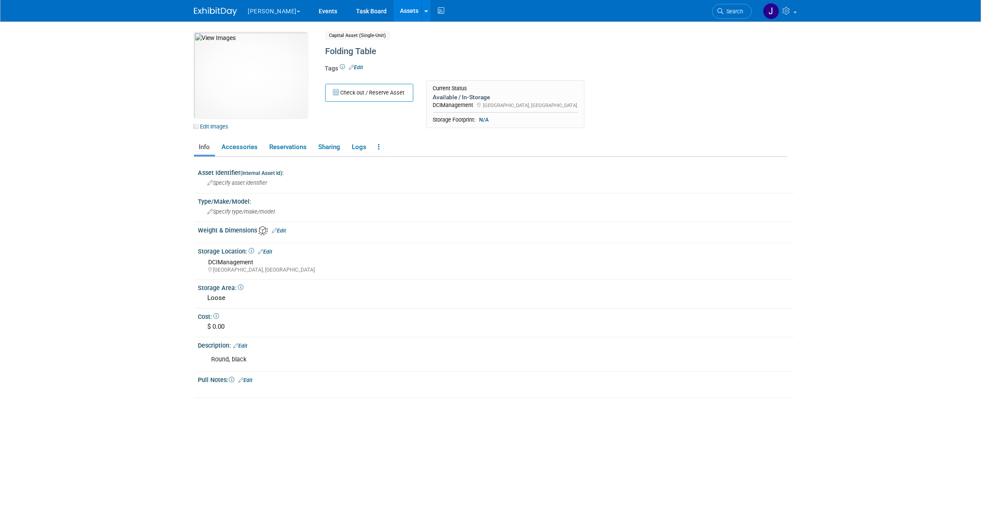
click at [245, 343] on link "Edit" at bounding box center [241, 346] width 14 height 6
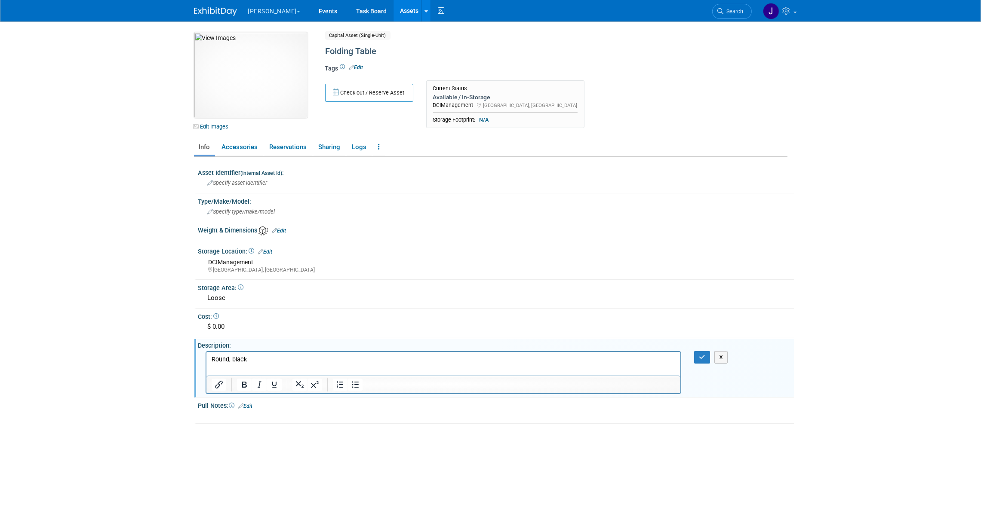
click at [151, 292] on body "Nordin Explore: My Workspaces 27 Go to Workspace:" at bounding box center [490, 266] width 981 height 532
click at [219, 292] on div "Loose" at bounding box center [496, 298] width 583 height 13
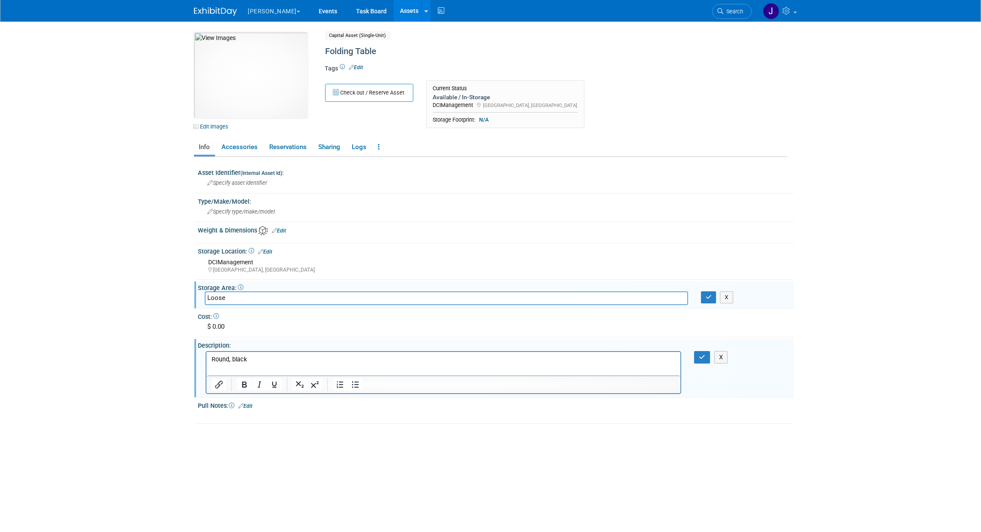
click at [219, 292] on input "Loose" at bounding box center [446, 298] width 483 height 13
type input "[PERSON_NAME] 4x4"
click at [707, 295] on icon "button" at bounding box center [709, 298] width 6 height 6
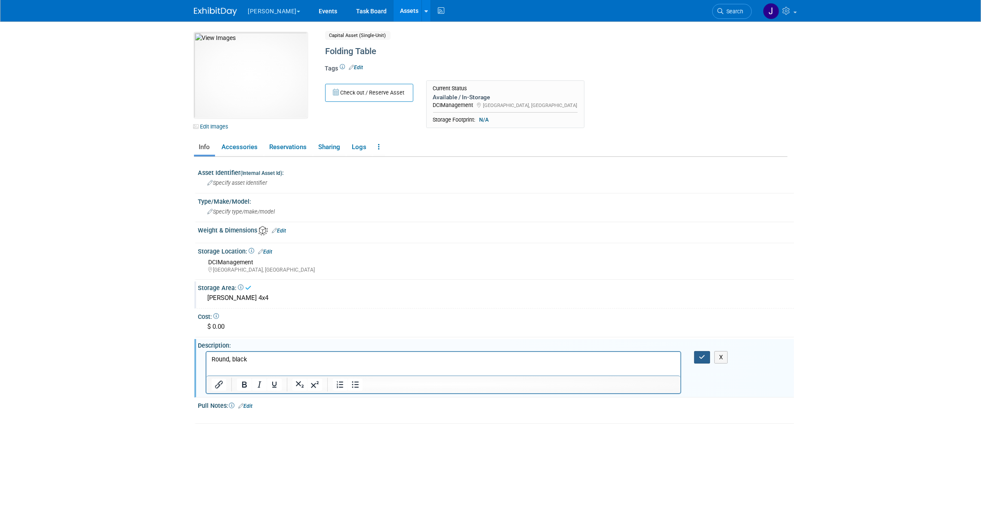
click at [700, 351] on button "button" at bounding box center [702, 357] width 16 height 12
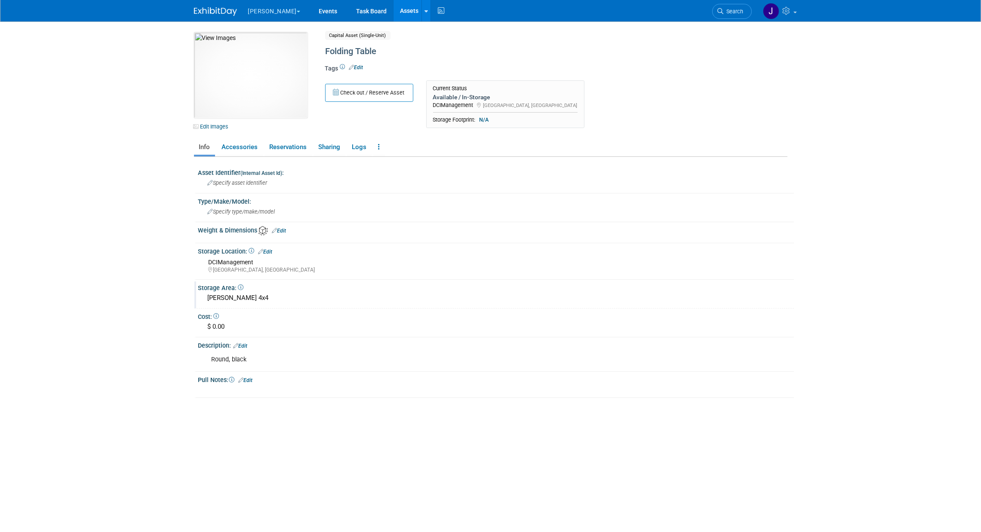
click at [394, 11] on link "Assets" at bounding box center [409, 11] width 31 height 22
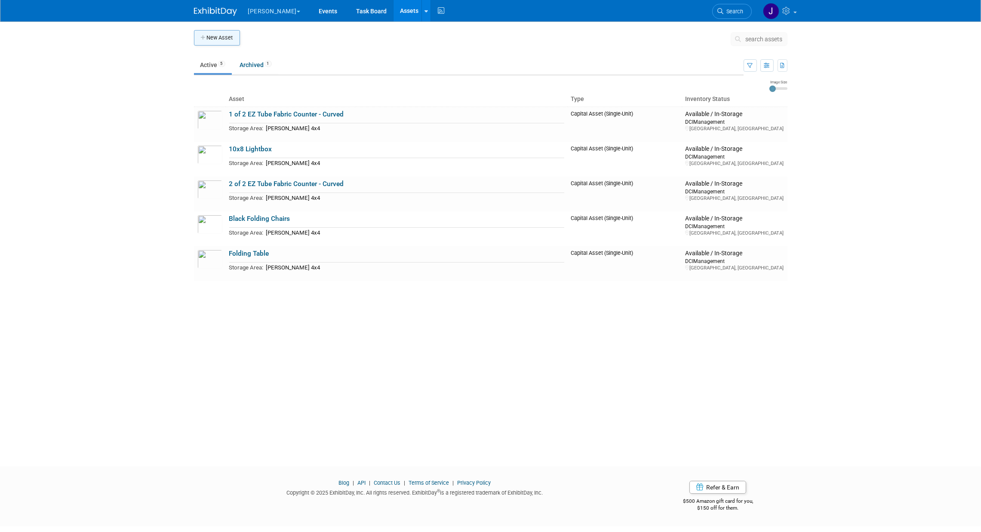
click at [237, 37] on button "New Asset" at bounding box center [217, 37] width 46 height 15
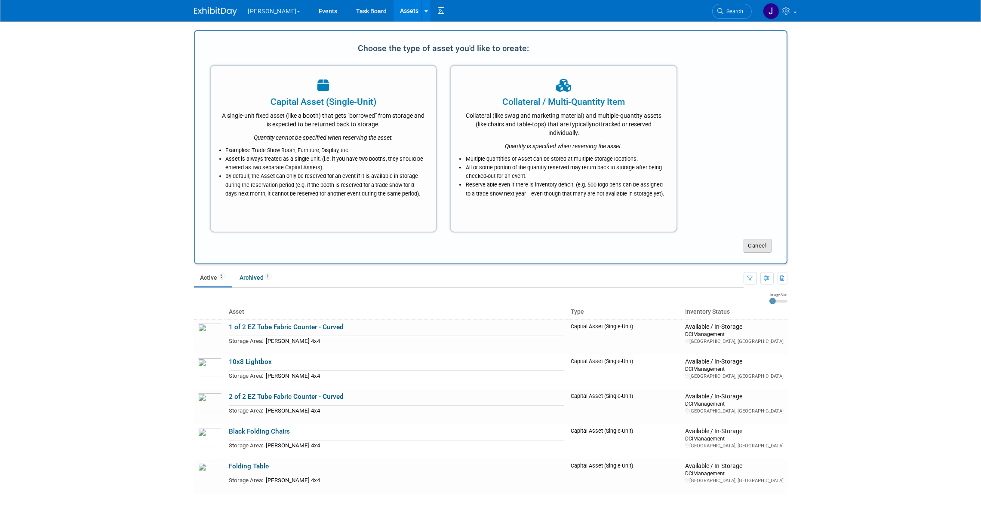
click at [758, 242] on button "Cancel" at bounding box center [758, 246] width 28 height 14
